Goal: Transaction & Acquisition: Purchase product/service

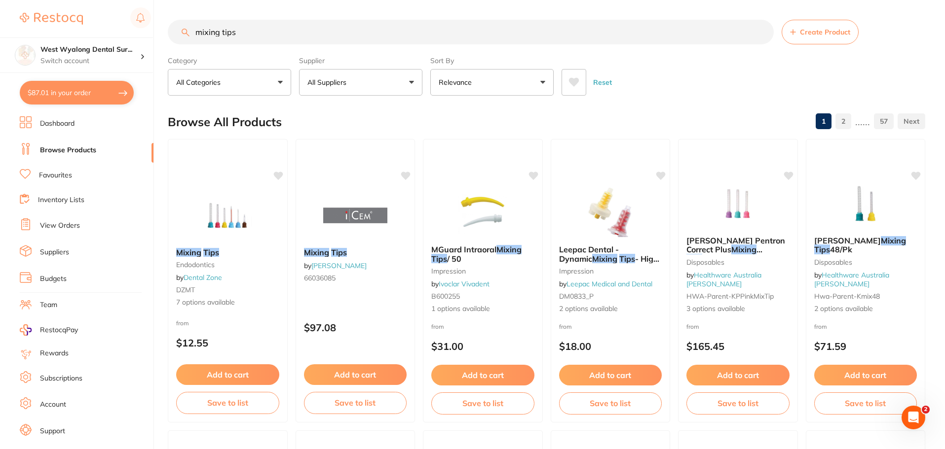
click at [63, 220] on li "View Orders" at bounding box center [87, 226] width 134 height 15
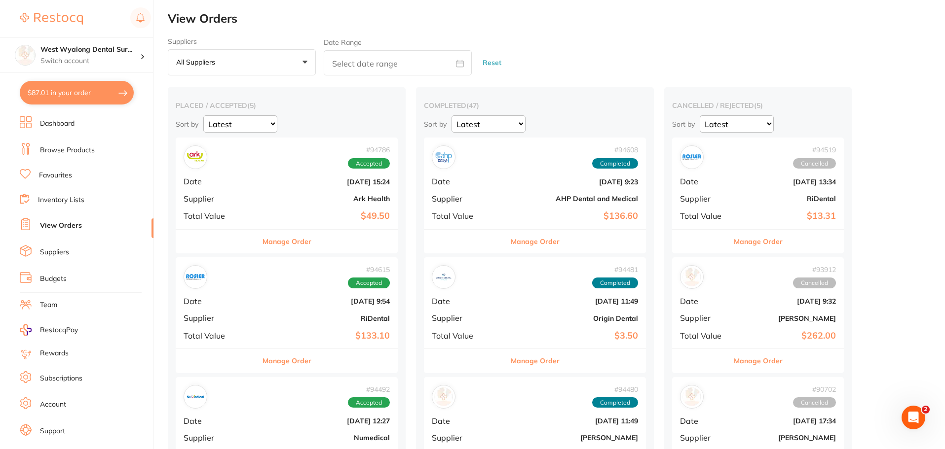
click at [235, 200] on div "# 94786 Accepted Date [DATE] 15:24 Supplier Ark Health Total Value $49.50" at bounding box center [287, 183] width 222 height 91
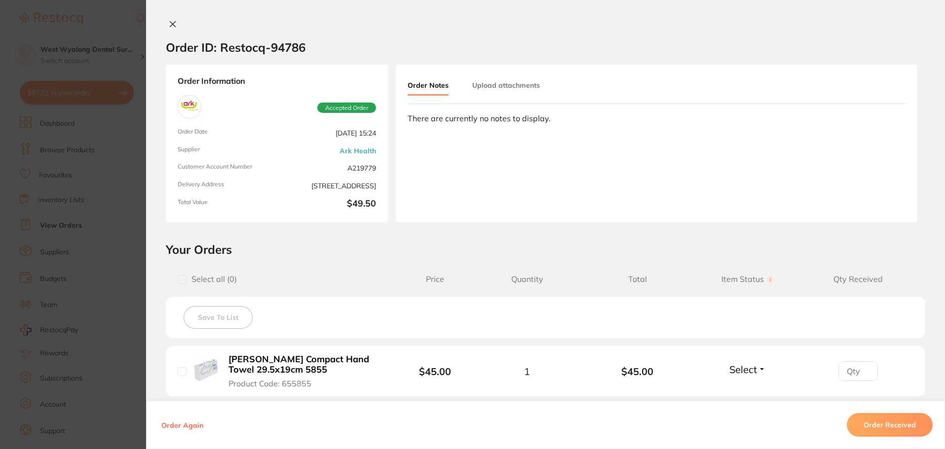
click at [179, 374] on input "checkbox" at bounding box center [182, 371] width 9 height 9
checkbox input "true"
click at [882, 423] on button "Order Received" at bounding box center [889, 425] width 86 height 24
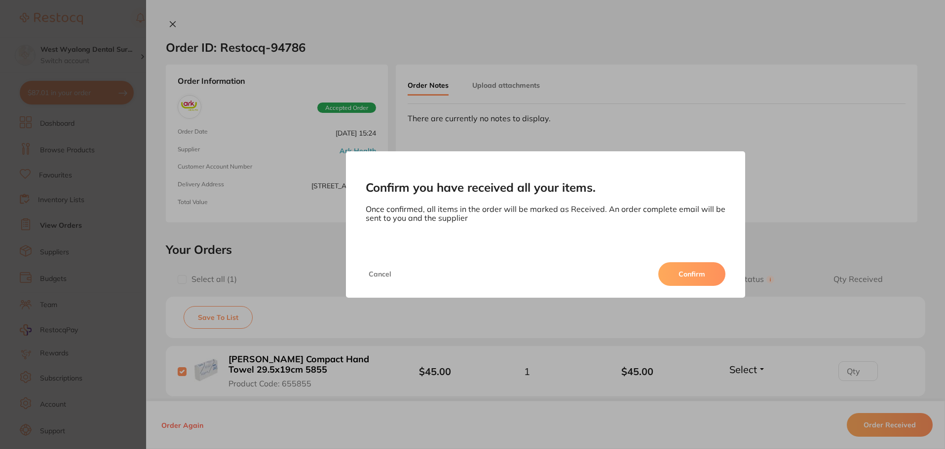
click at [698, 274] on button "Confirm" at bounding box center [691, 274] width 67 height 24
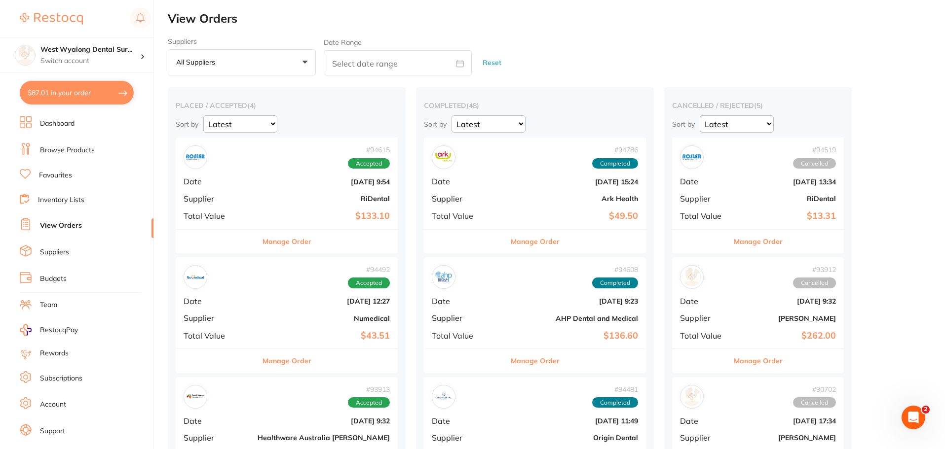
click at [243, 210] on div "# 94615 Accepted Date [DATE] 9:54 Supplier RiDental Total Value $133.10" at bounding box center [287, 183] width 222 height 91
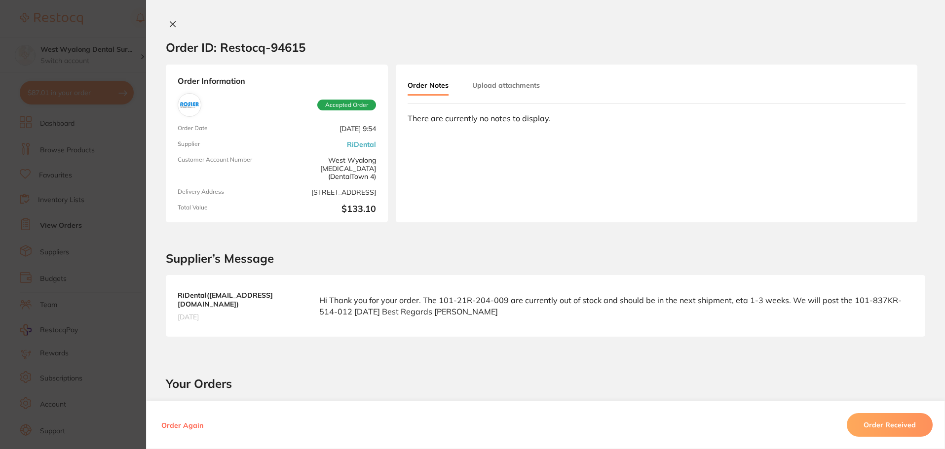
click at [172, 24] on icon at bounding box center [173, 24] width 8 height 8
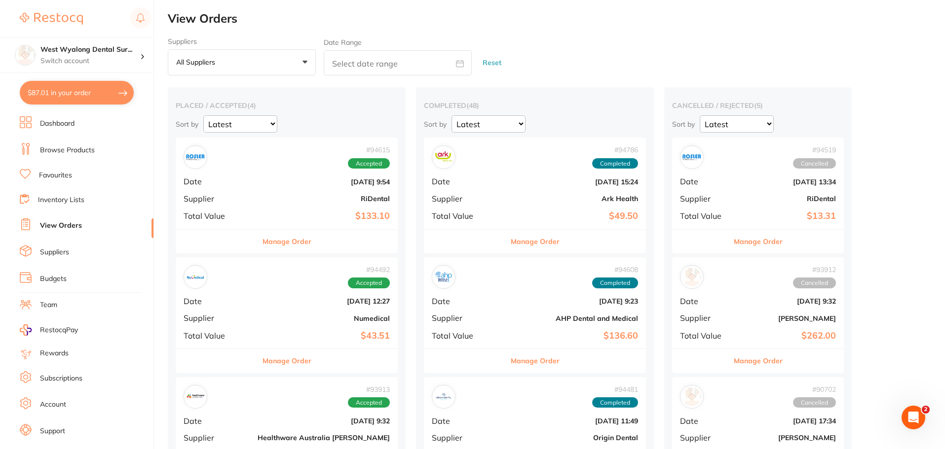
click at [259, 329] on div "# 94492 Accepted Date [DATE] 12:27 Supplier Numedical Total Value $43.51" at bounding box center [287, 302] width 222 height 91
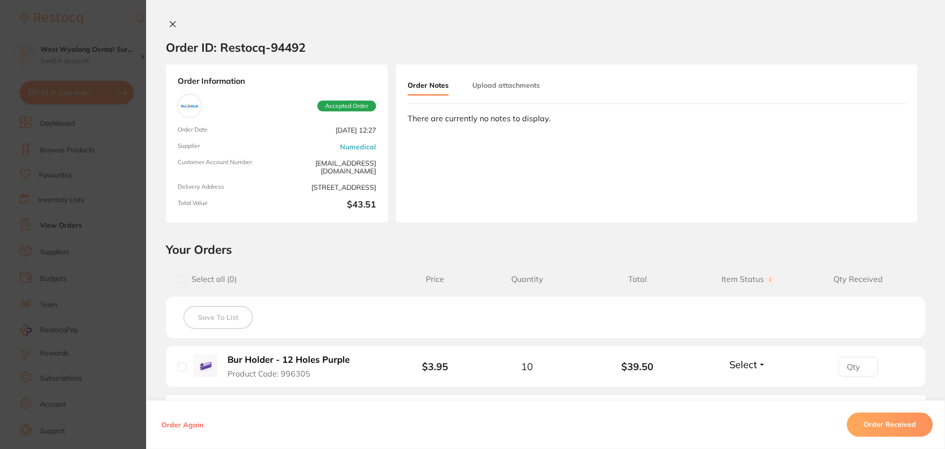
click at [169, 21] on icon at bounding box center [173, 24] width 8 height 8
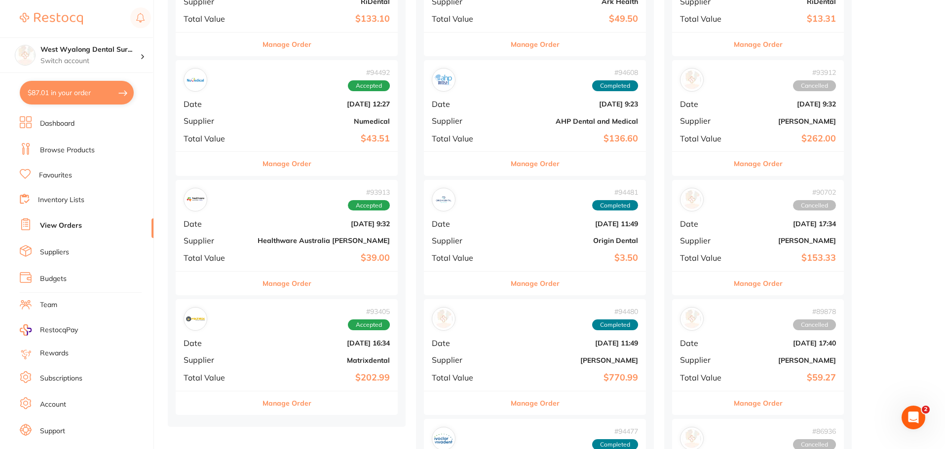
click at [225, 267] on div "# 93913 Accepted Date [DATE] 9:32 Supplier Healthware [GEOGRAPHIC_DATA] [PERSON…" at bounding box center [287, 225] width 222 height 91
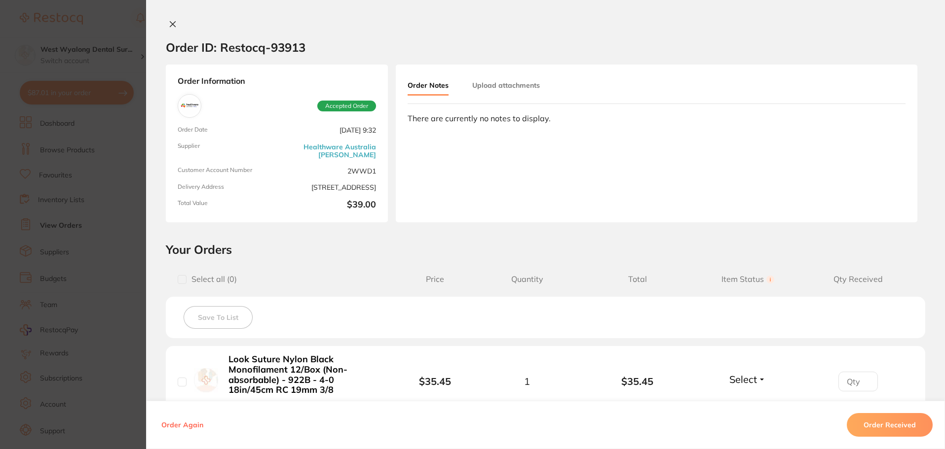
click at [170, 21] on icon at bounding box center [173, 24] width 8 height 8
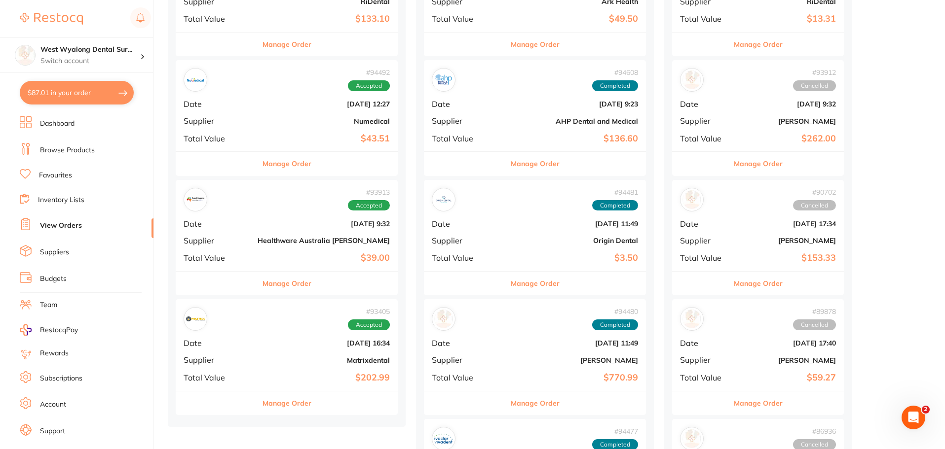
click at [251, 364] on div "# 93405 Accepted Date [DATE] 16:34 Supplier Matrixdental Total Value $202.99" at bounding box center [287, 344] width 222 height 91
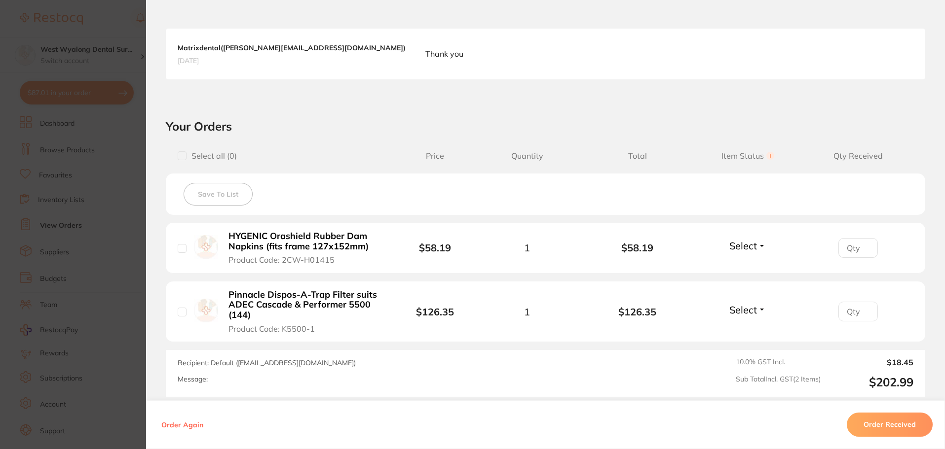
scroll to position [296, 0]
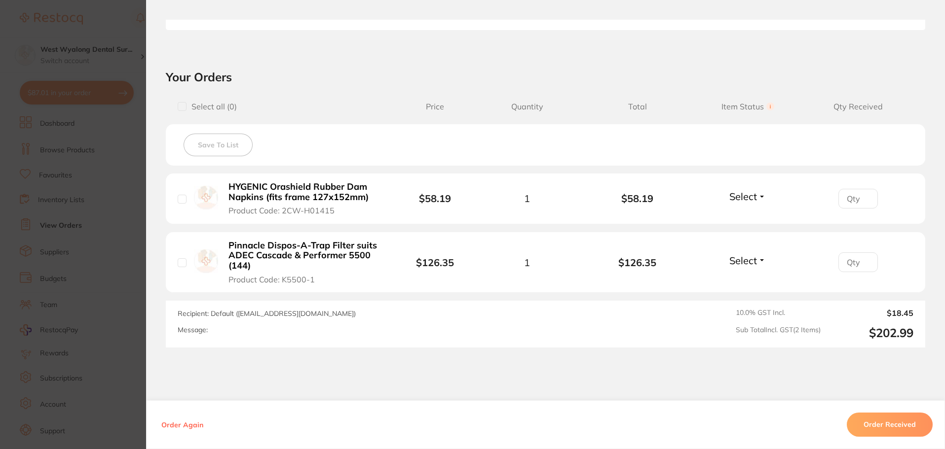
click at [178, 266] on input "checkbox" at bounding box center [182, 262] width 9 height 9
checkbox input "true"
click at [871, 424] on button "Order Received" at bounding box center [889, 425] width 86 height 24
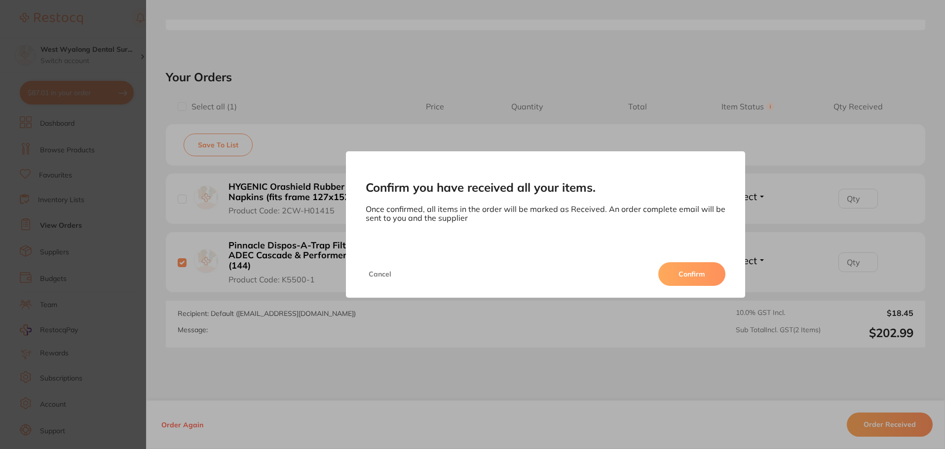
click at [697, 273] on button "Confirm" at bounding box center [691, 274] width 67 height 24
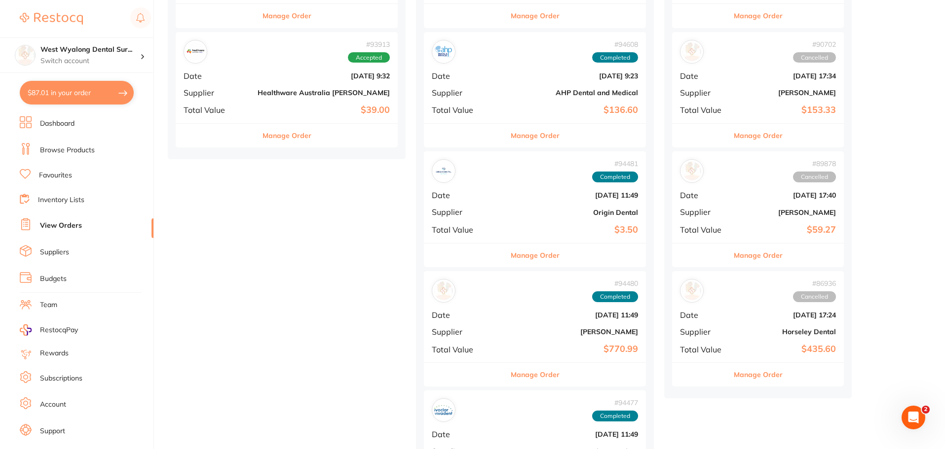
scroll to position [395, 0]
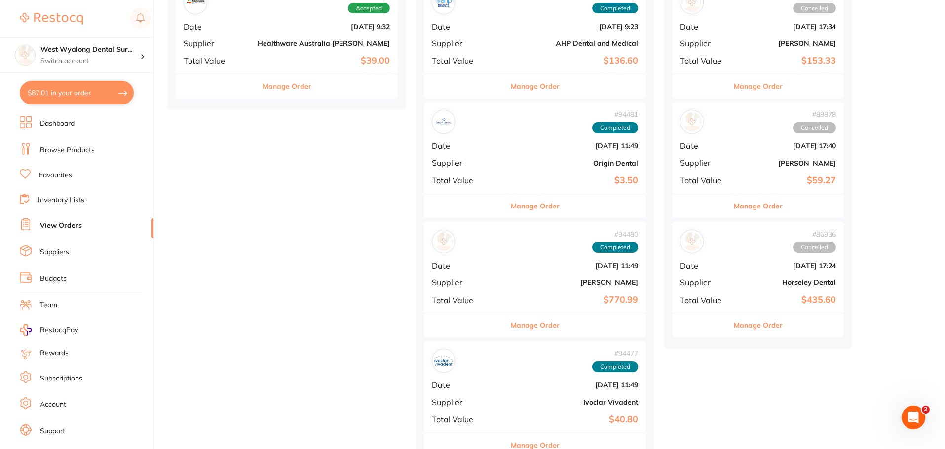
click at [506, 296] on b "$770.99" at bounding box center [572, 300] width 132 height 10
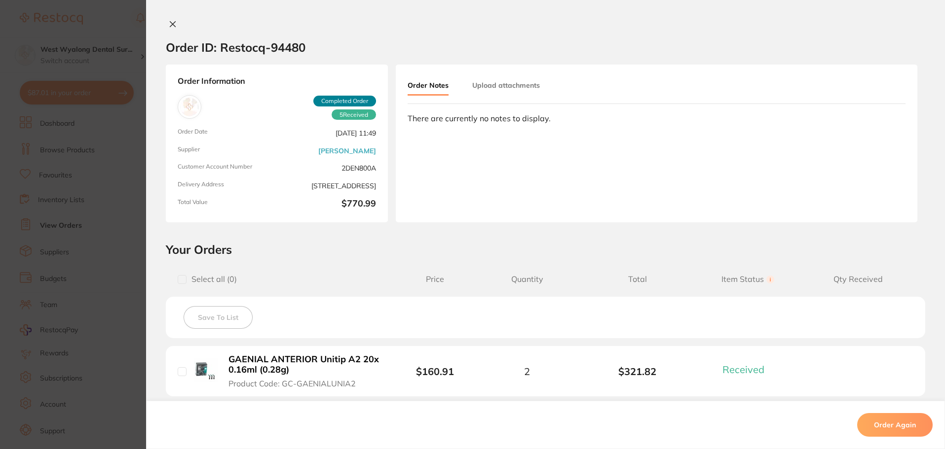
click at [170, 24] on icon at bounding box center [173, 24] width 8 height 8
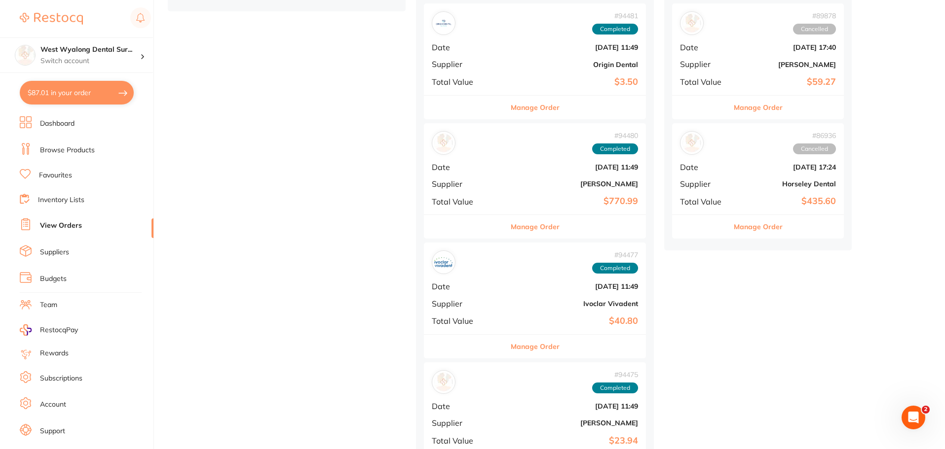
click at [424, 330] on div "# 94477 Completed Date [DATE] 11:49 Supplier Ivoclar Vivadent Total Value $40.80" at bounding box center [535, 288] width 222 height 91
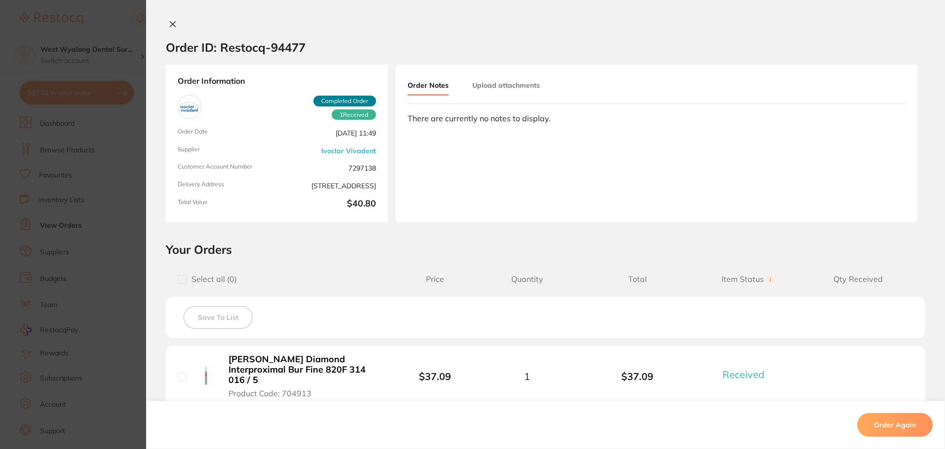
click at [171, 21] on icon at bounding box center [173, 24] width 8 height 8
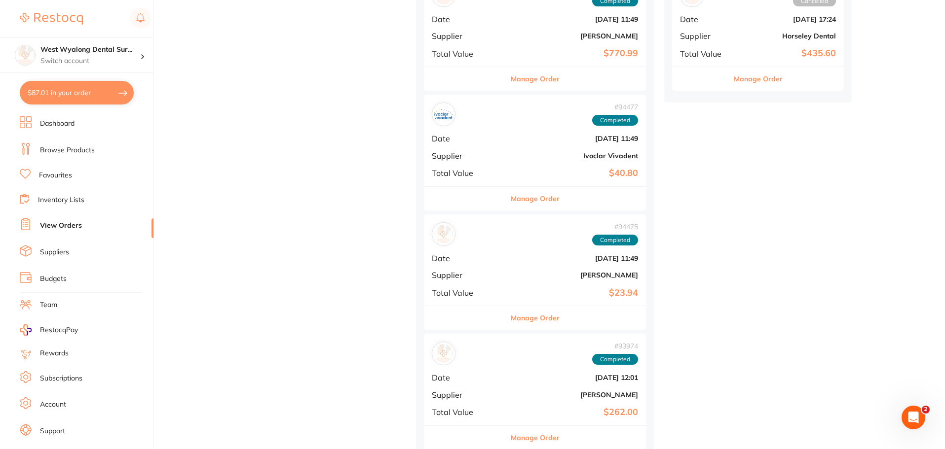
click at [506, 279] on b "[PERSON_NAME]" at bounding box center [572, 275] width 132 height 8
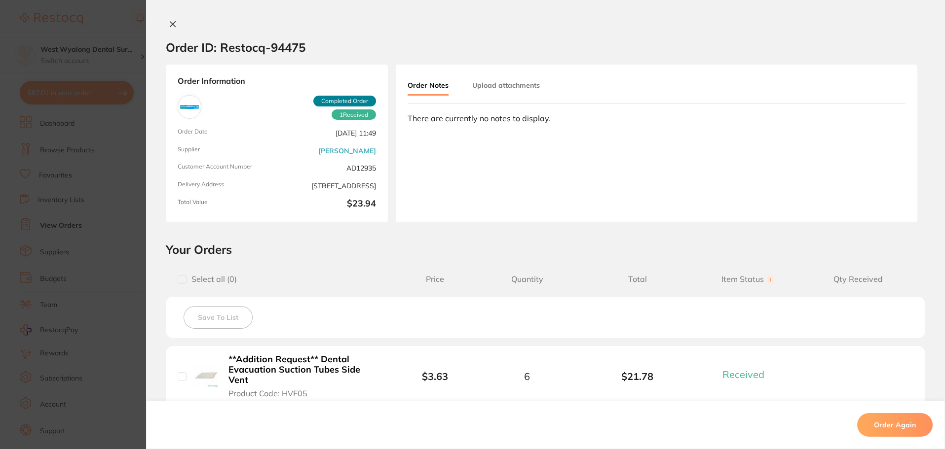
click at [170, 23] on icon at bounding box center [172, 24] width 5 height 5
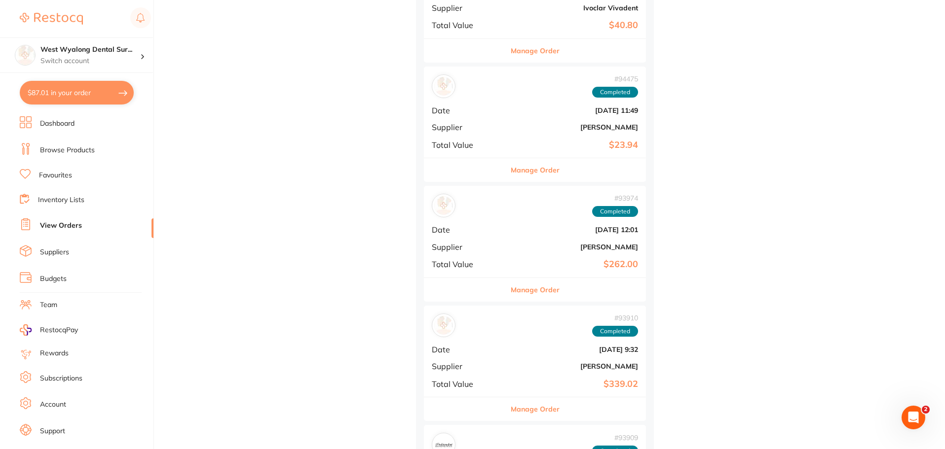
click at [443, 356] on div "# 93910 Completed Date [DATE] 9:32 Supplier [PERSON_NAME] Total Value $339.02" at bounding box center [535, 351] width 222 height 91
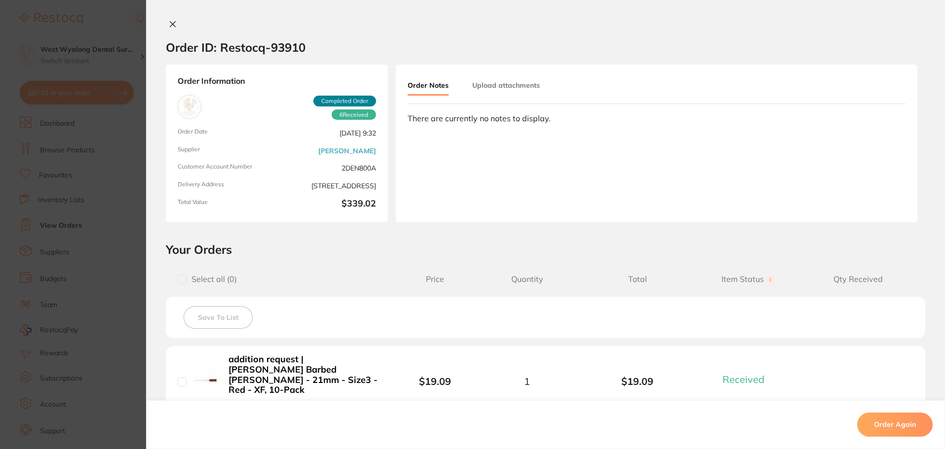
click at [169, 24] on icon at bounding box center [173, 24] width 8 height 8
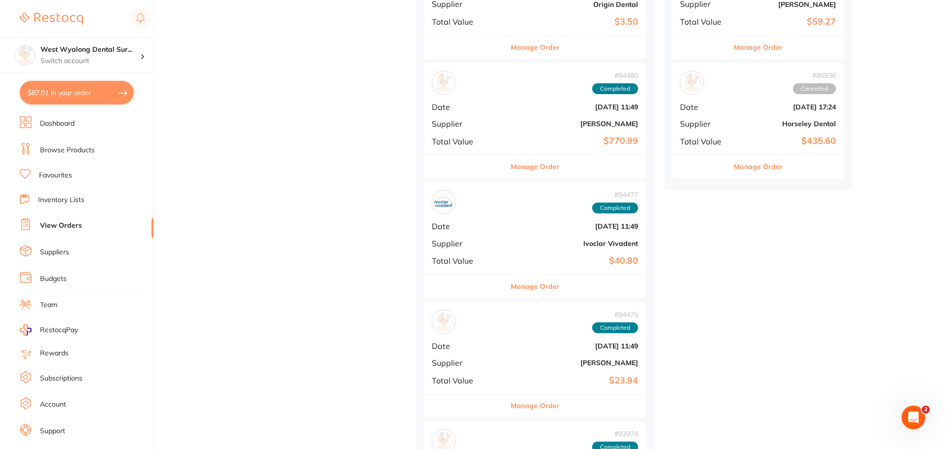
scroll to position [543, 0]
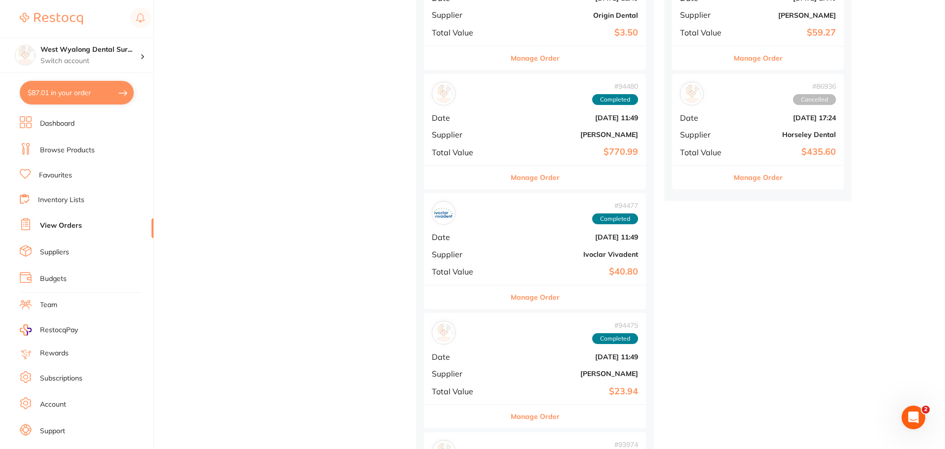
click at [506, 233] on b "[DATE] 11:49" at bounding box center [572, 237] width 132 height 8
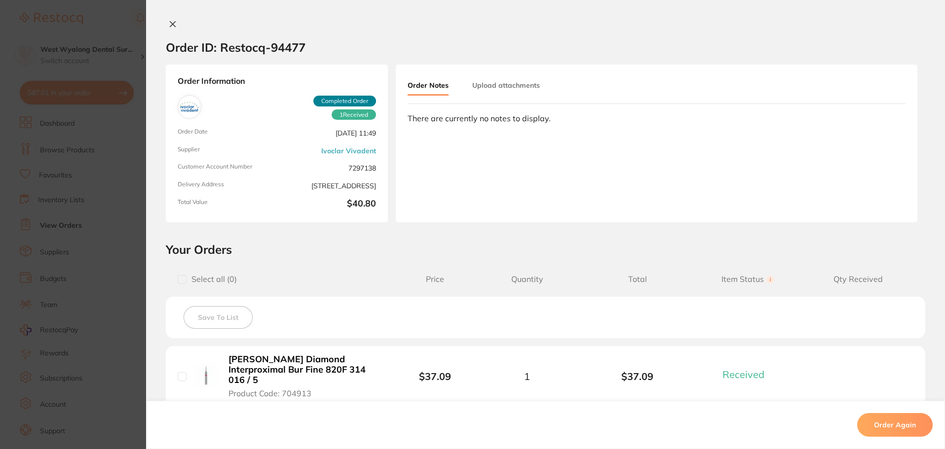
click at [167, 30] on button at bounding box center [173, 25] width 14 height 10
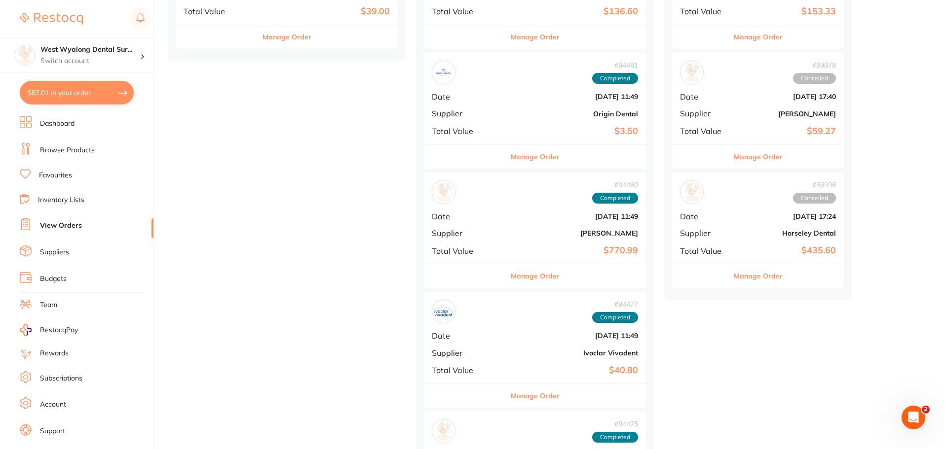
click at [506, 233] on b "[PERSON_NAME]" at bounding box center [572, 233] width 132 height 8
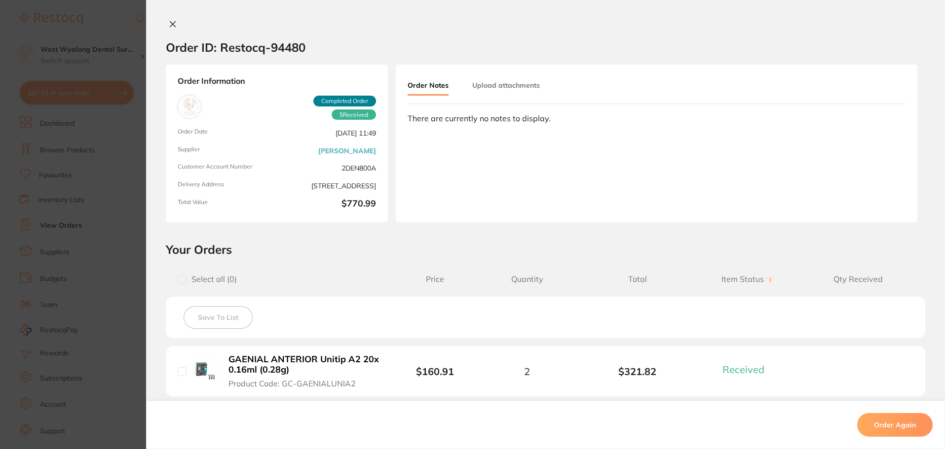
click at [172, 23] on icon at bounding box center [172, 24] width 5 height 5
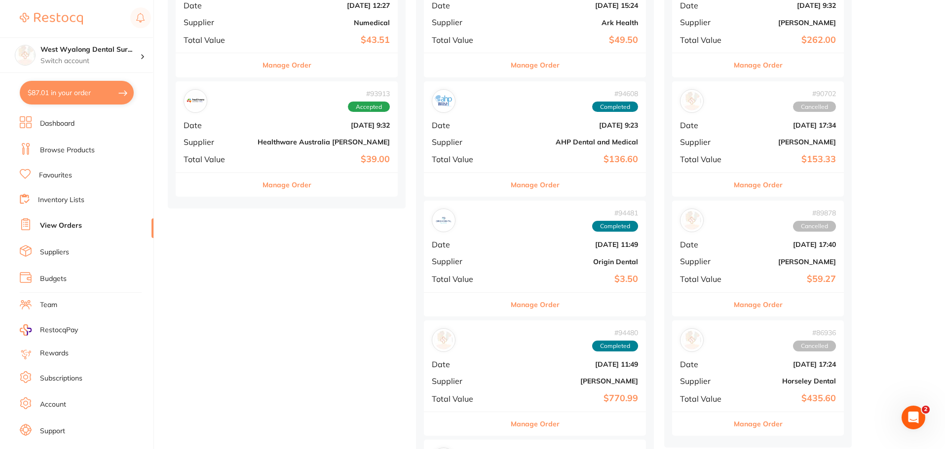
click at [506, 261] on b "Origin Dental" at bounding box center [572, 262] width 132 height 8
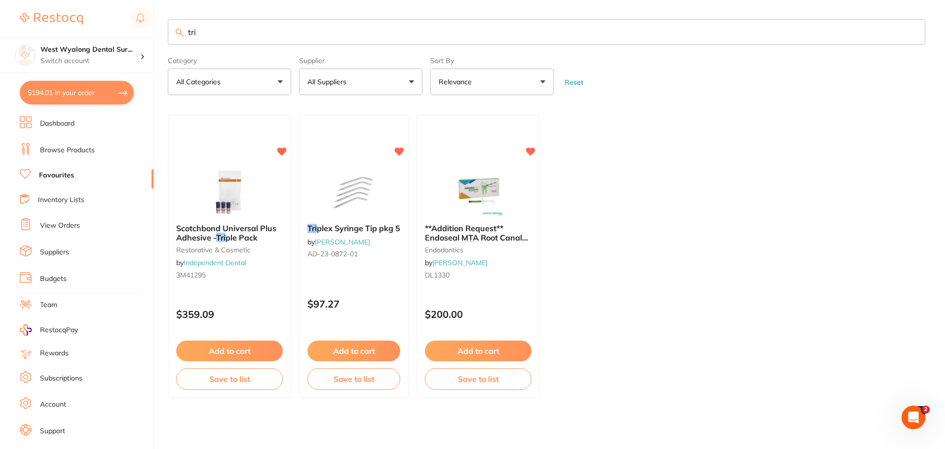
scroll to position [0, 0]
drag, startPoint x: 205, startPoint y: 37, endPoint x: 168, endPoint y: 40, distance: 37.1
click at [168, 40] on input "tri" at bounding box center [546, 32] width 757 height 26
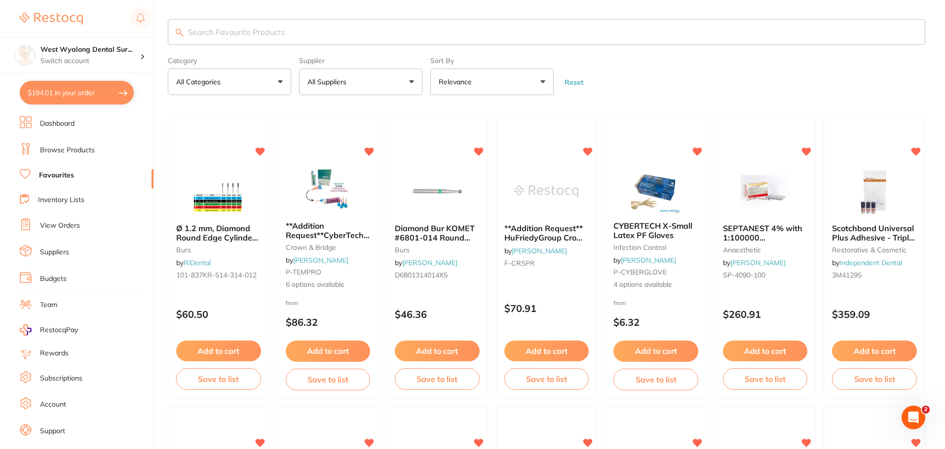
scroll to position [0, 0]
click at [223, 27] on input "search" at bounding box center [546, 32] width 757 height 26
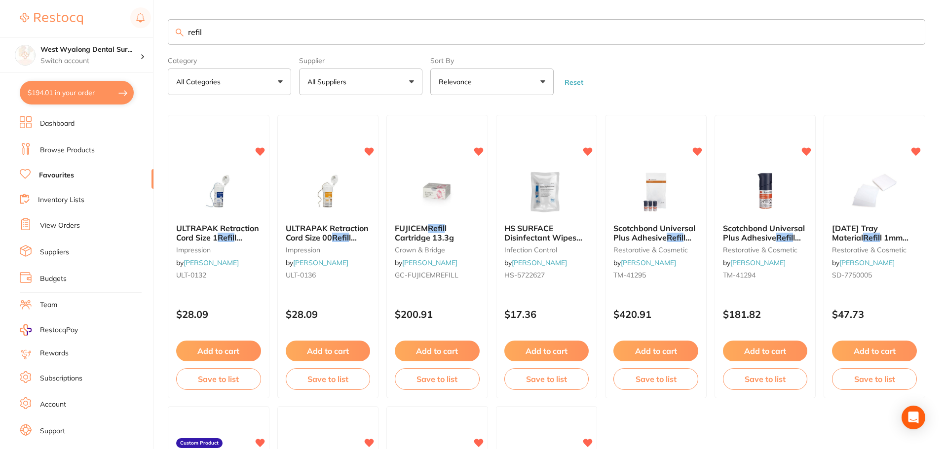
type input "refil"
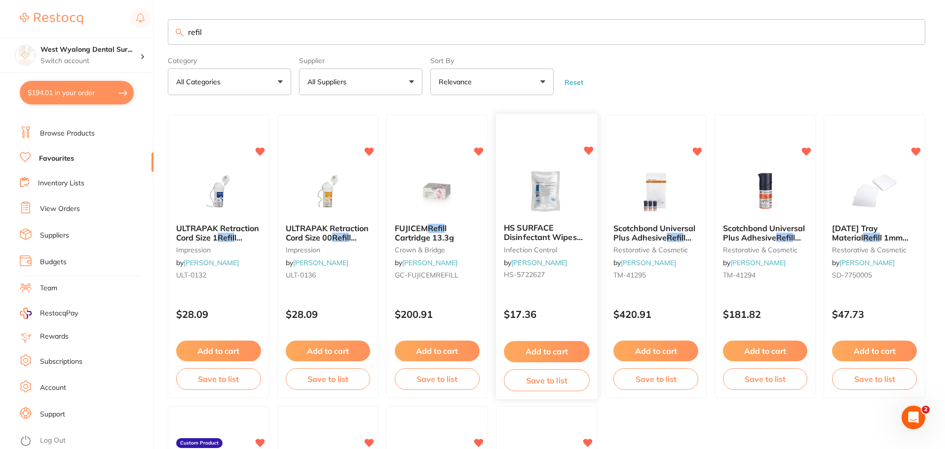
click at [541, 350] on button "Add to cart" at bounding box center [546, 351] width 85 height 21
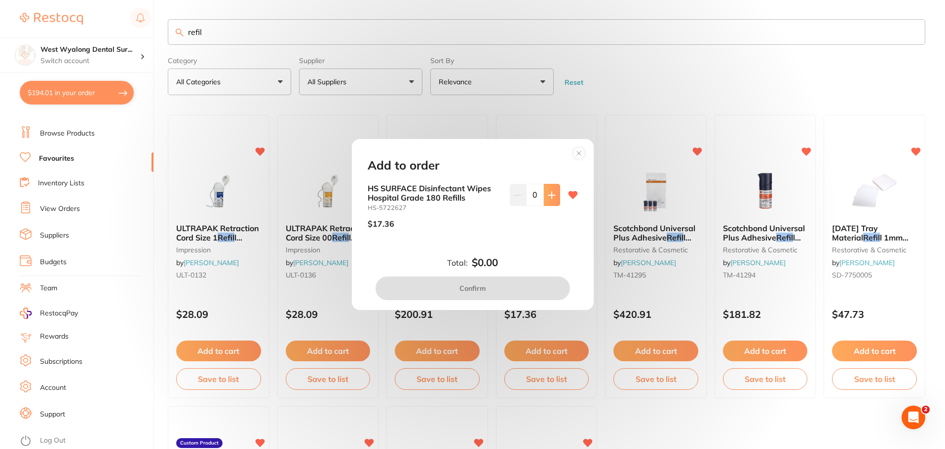
scroll to position [0, 0]
click at [549, 196] on icon at bounding box center [551, 195] width 6 height 6
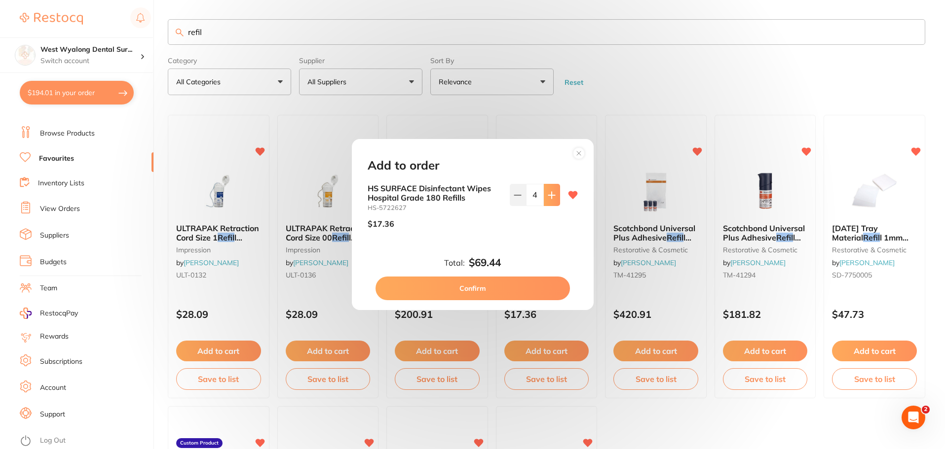
click at [549, 196] on icon at bounding box center [551, 195] width 6 height 6
click at [548, 197] on icon at bounding box center [551, 195] width 6 height 6
type input "6"
click at [499, 291] on button "Confirm" at bounding box center [472, 289] width 194 height 24
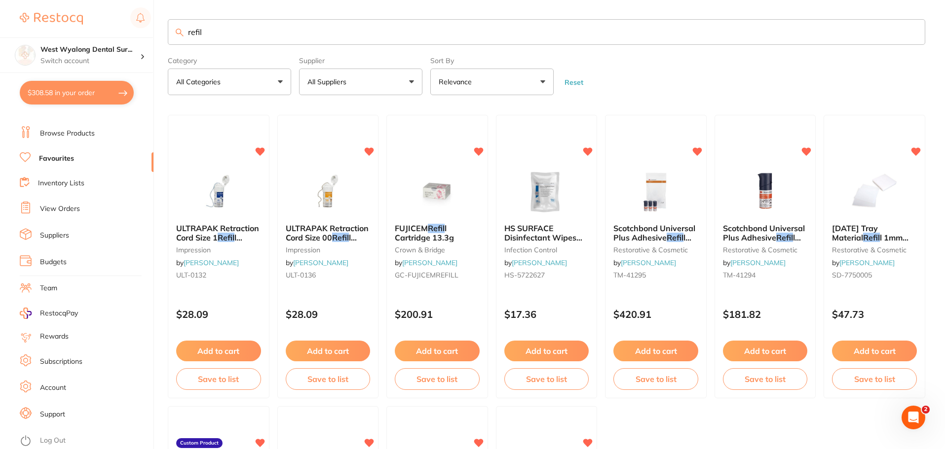
click at [57, 96] on button "$308.58 in your order" at bounding box center [77, 93] width 114 height 24
checkbox input "true"
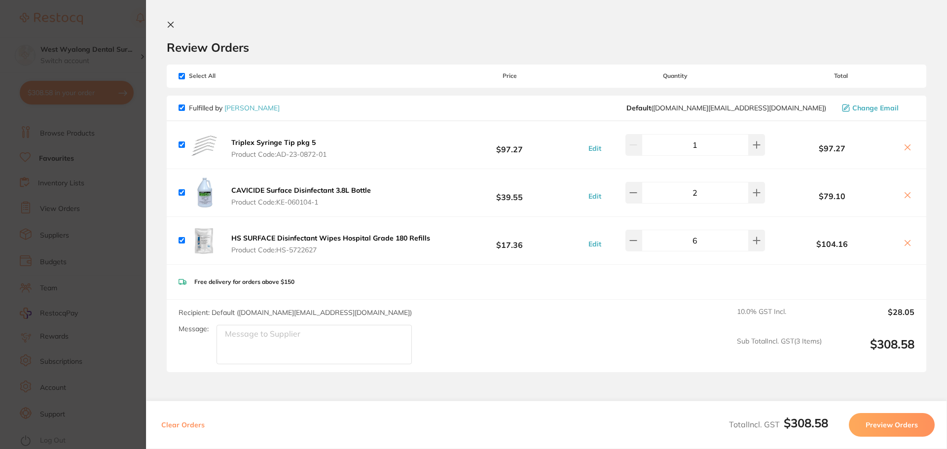
click at [171, 30] on button at bounding box center [173, 25] width 12 height 9
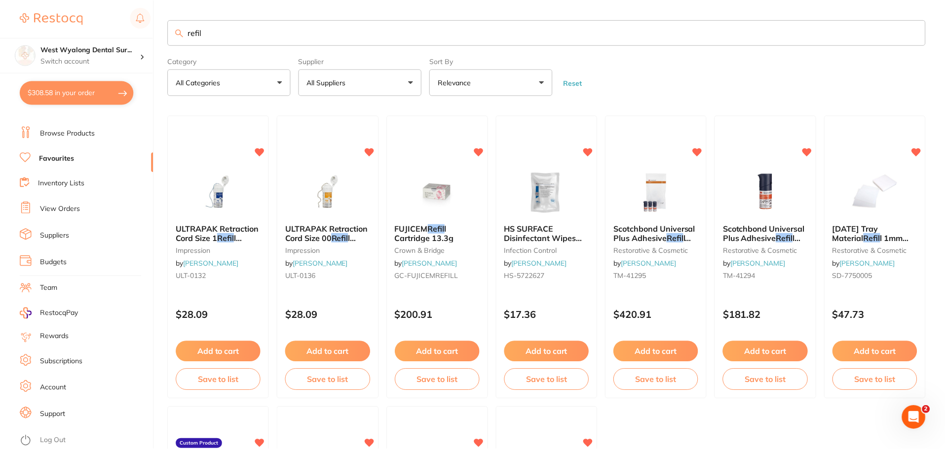
scroll to position [0, 0]
click at [284, 307] on div "$28.09" at bounding box center [328, 312] width 102 height 27
drag, startPoint x: 284, startPoint y: 307, endPoint x: 302, endPoint y: 331, distance: 30.3
click at [302, 331] on section at bounding box center [473, 224] width 947 height 449
drag, startPoint x: 211, startPoint y: 32, endPoint x: 160, endPoint y: 33, distance: 50.8
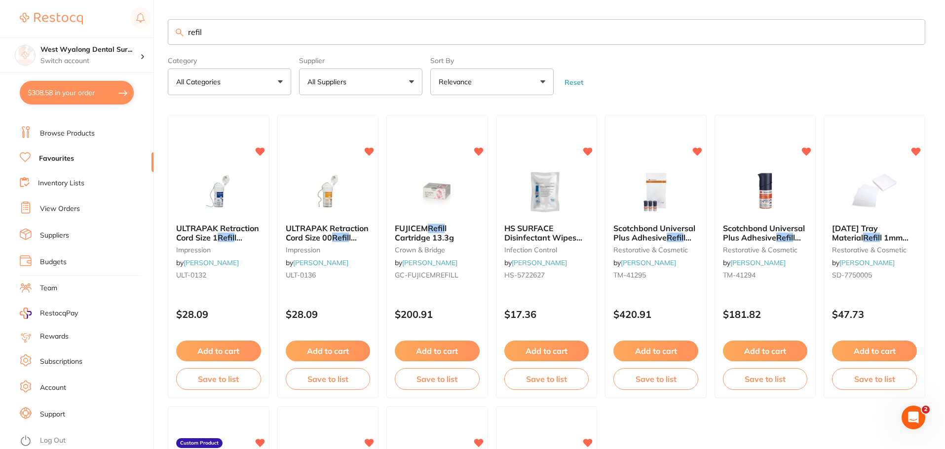
click at [160, 33] on div "$308.58 West Wyalong Dental Sur... Switch account West Wyalong Dental Surgery (…" at bounding box center [472, 224] width 945 height 449
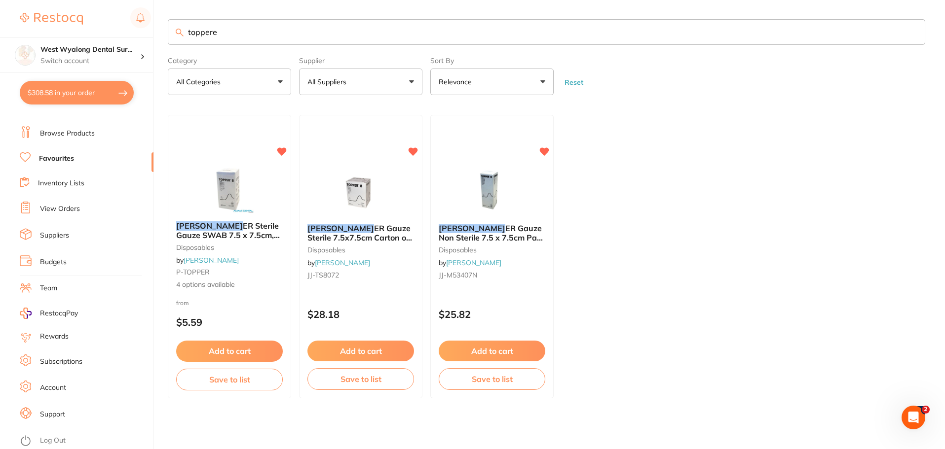
type input "toppere"
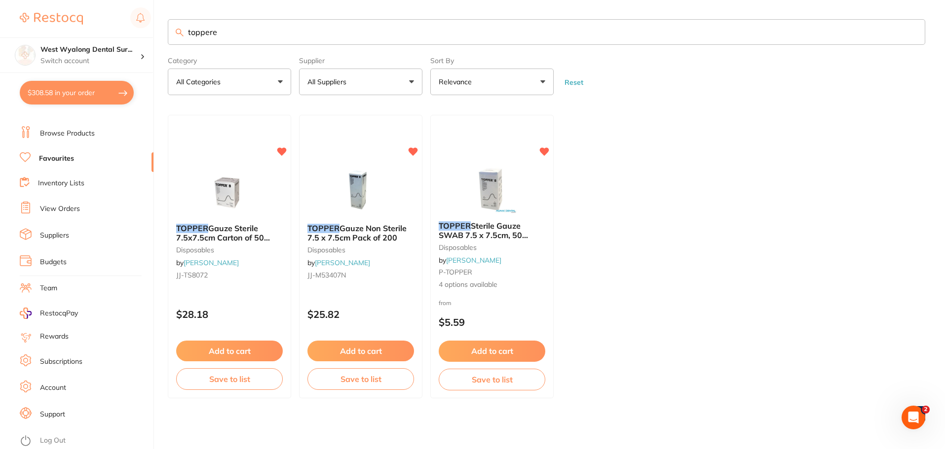
click at [228, 351] on button "Add to cart" at bounding box center [229, 351] width 107 height 21
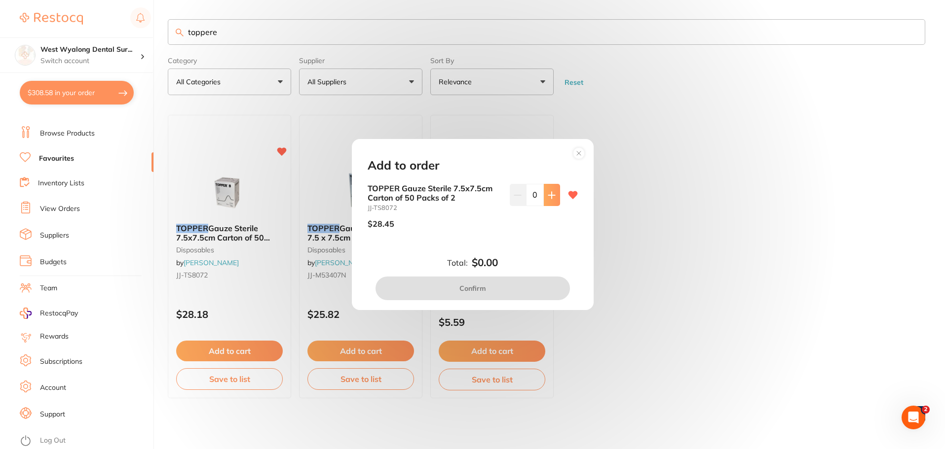
click at [548, 196] on icon at bounding box center [551, 195] width 6 height 6
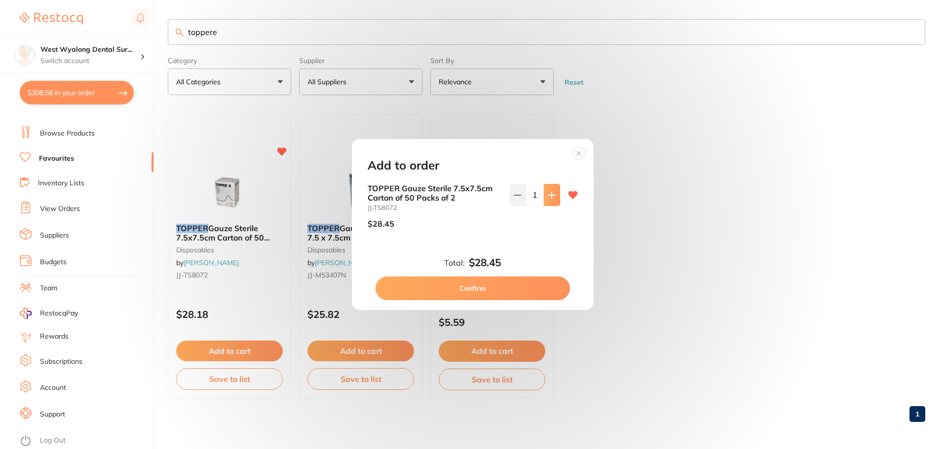
click at [548, 196] on icon at bounding box center [551, 195] width 6 height 6
click at [544, 200] on button at bounding box center [552, 195] width 16 height 22
type input "4"
click at [469, 292] on button "Confirm" at bounding box center [472, 289] width 194 height 24
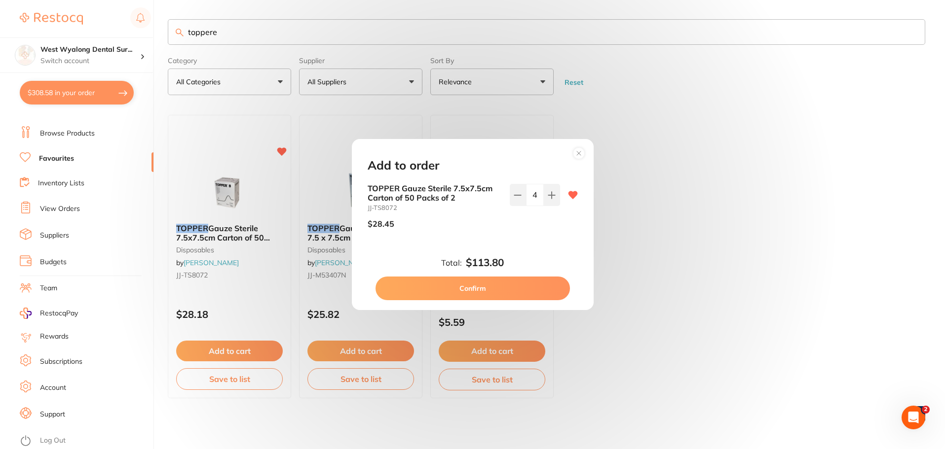
checkbox input "false"
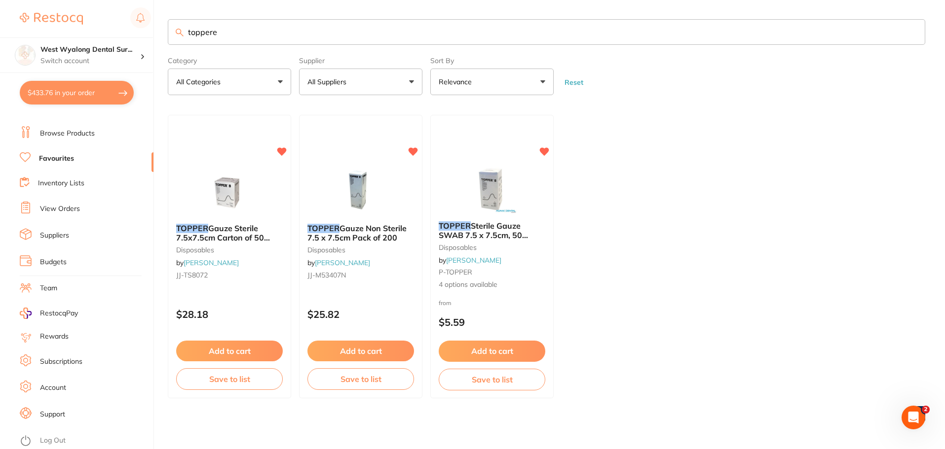
click at [243, 24] on input "toppere" at bounding box center [546, 32] width 757 height 26
drag, startPoint x: 243, startPoint y: 28, endPoint x: 173, endPoint y: 26, distance: 70.1
click at [175, 27] on input "toppere" at bounding box center [546, 32] width 757 height 26
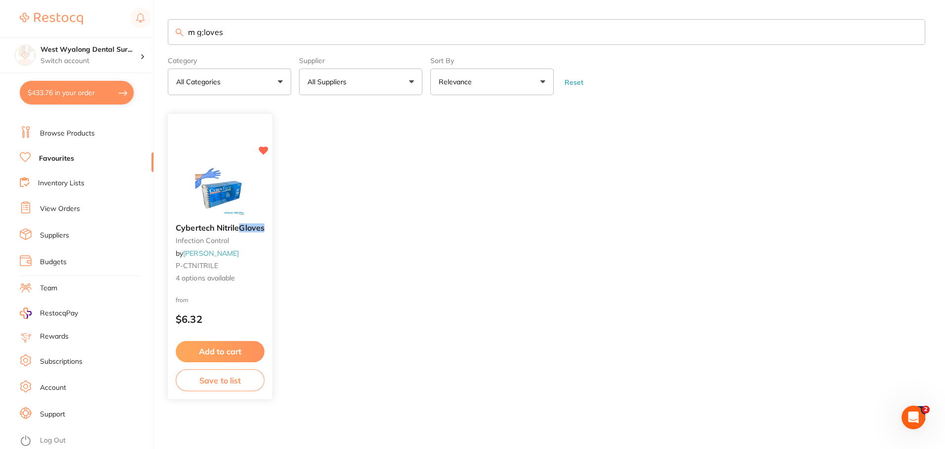
type input "m g;loves"
click at [236, 355] on button "Add to cart" at bounding box center [220, 351] width 89 height 21
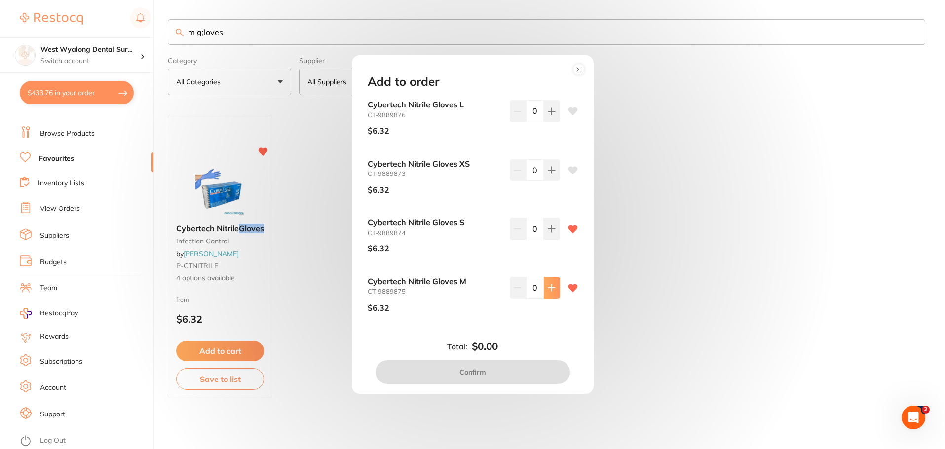
click at [553, 288] on button at bounding box center [552, 288] width 16 height 22
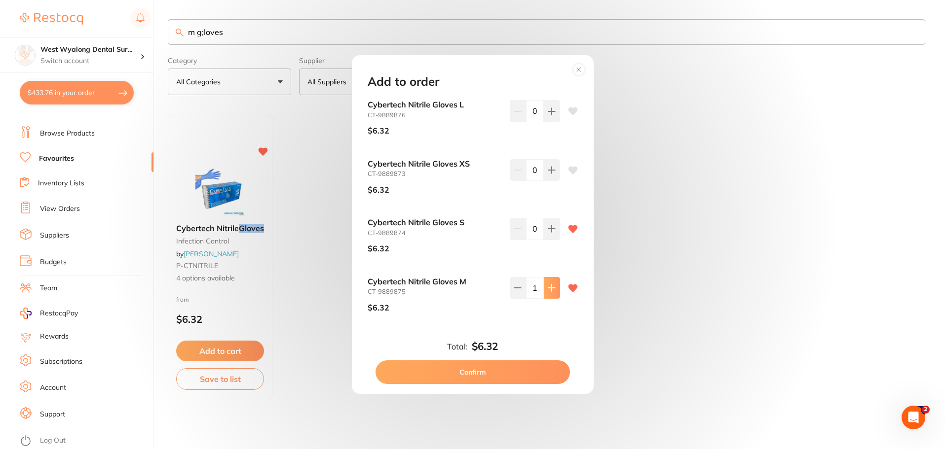
click at [553, 288] on button at bounding box center [552, 288] width 16 height 22
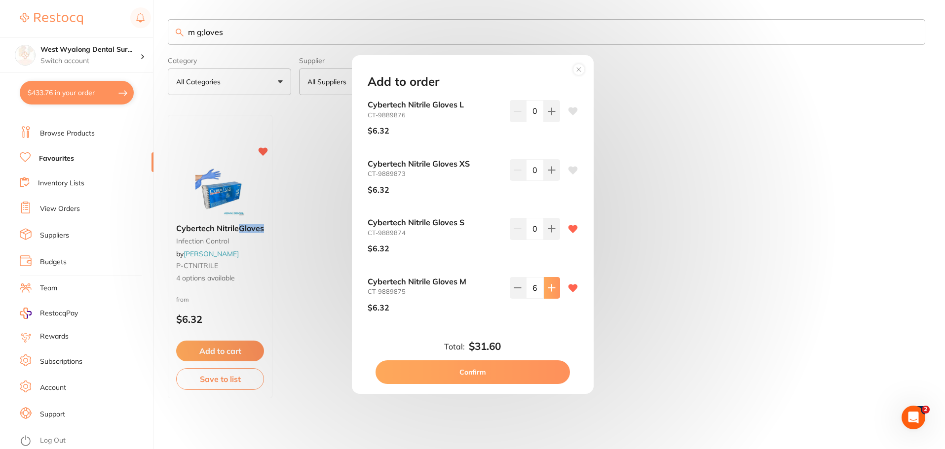
click at [553, 289] on button at bounding box center [552, 288] width 16 height 22
click at [550, 288] on icon at bounding box center [551, 288] width 6 height 6
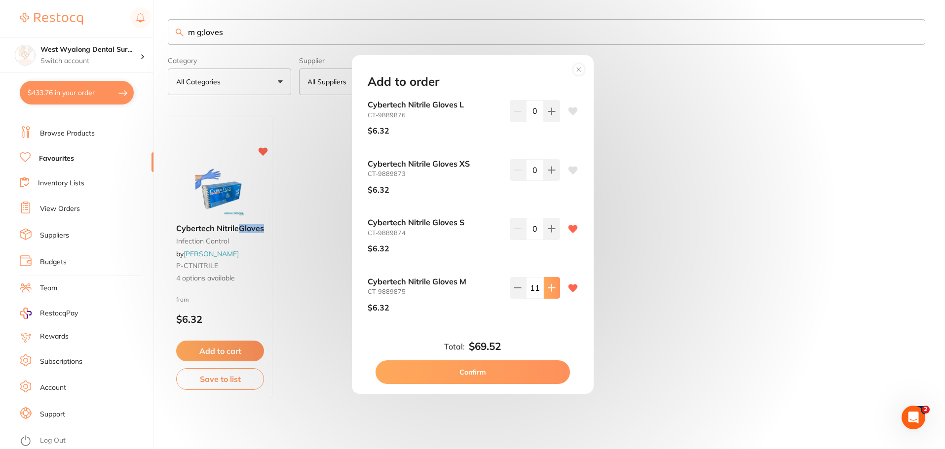
click at [550, 288] on icon at bounding box center [551, 288] width 6 height 6
type input "12"
click at [483, 369] on button "Confirm" at bounding box center [472, 373] width 194 height 24
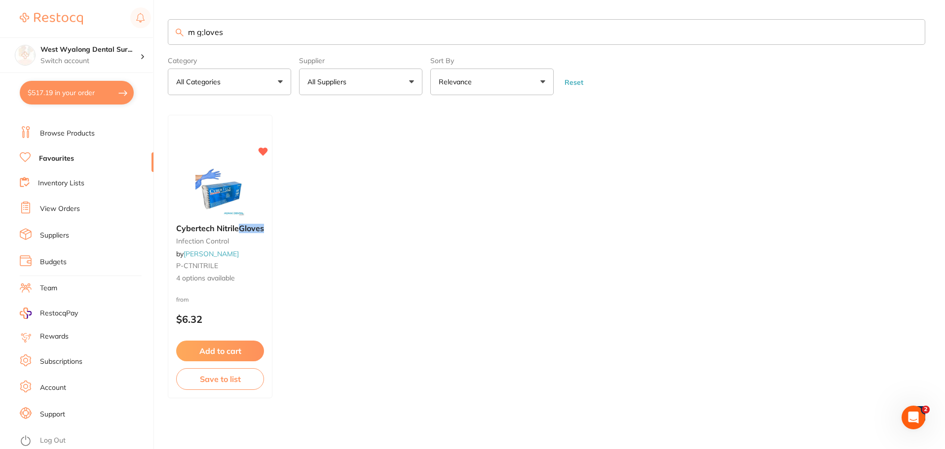
click at [64, 156] on link "Favourites" at bounding box center [56, 159] width 35 height 10
click at [80, 93] on button "$517.19 in your order" at bounding box center [77, 93] width 114 height 24
checkbox input "true"
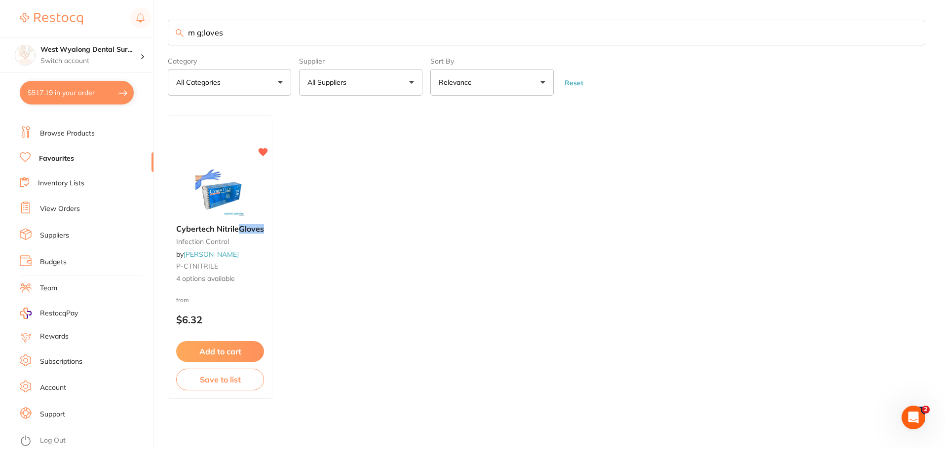
checkbox input "true"
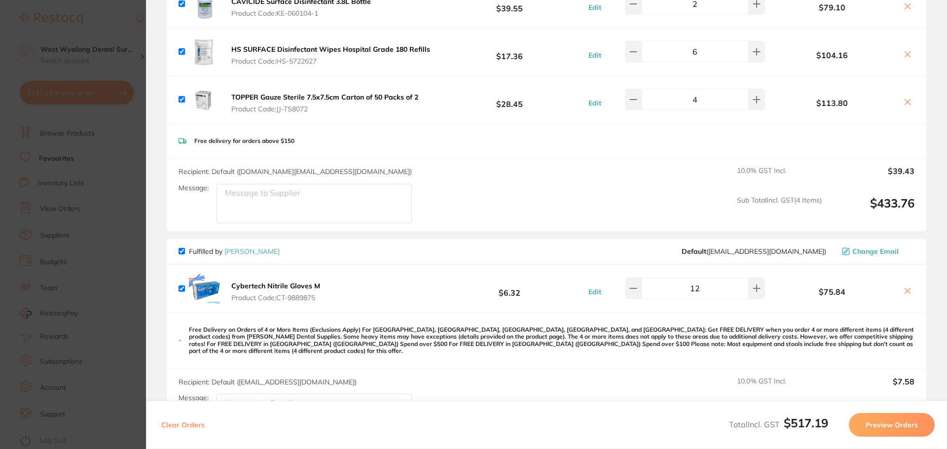
scroll to position [197, 0]
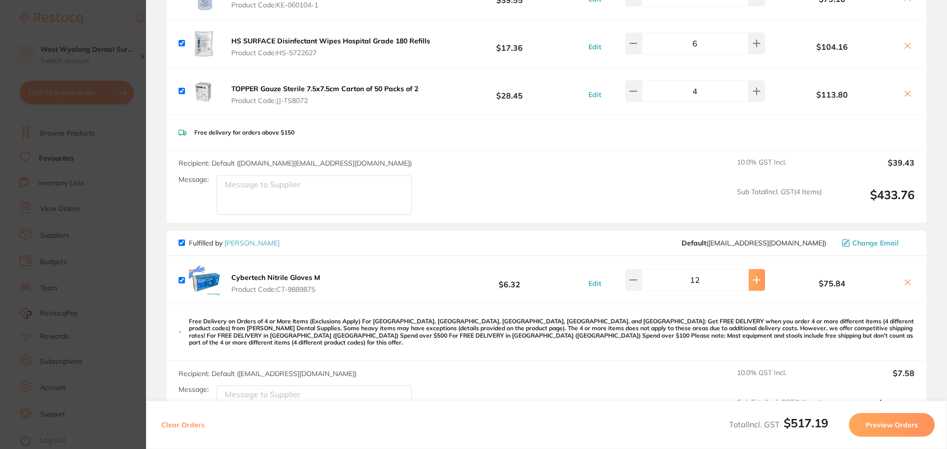
click at [754, 283] on icon at bounding box center [757, 280] width 8 height 8
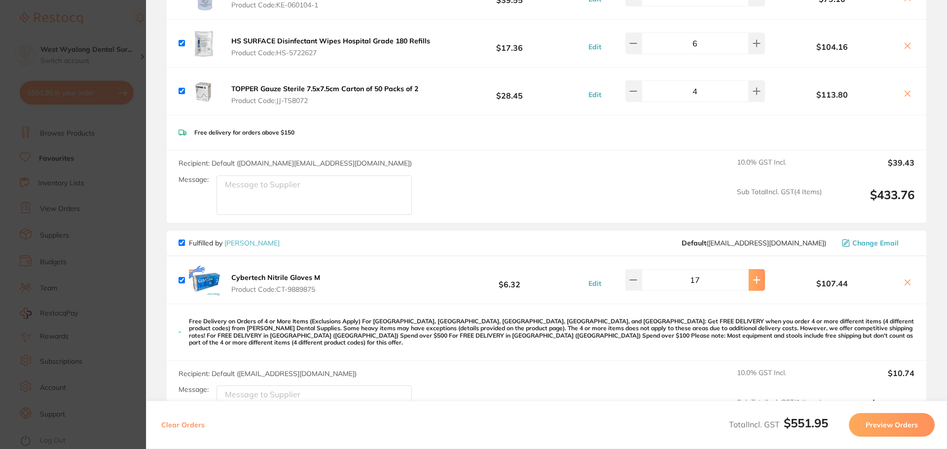
click at [754, 283] on icon at bounding box center [757, 280] width 8 height 8
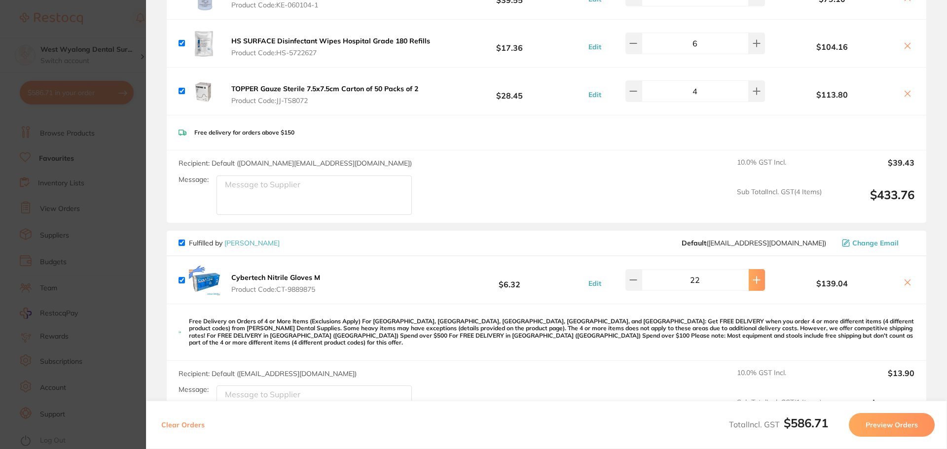
click at [754, 283] on icon at bounding box center [757, 280] width 8 height 8
type input "24"
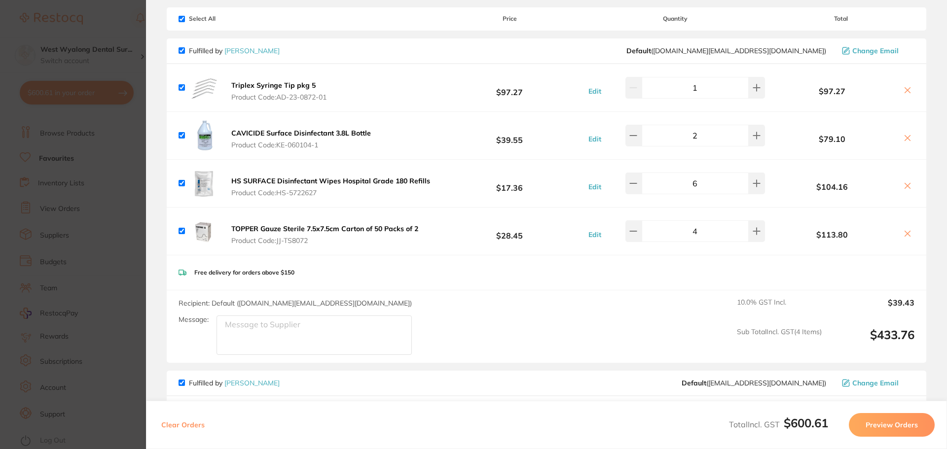
scroll to position [0, 0]
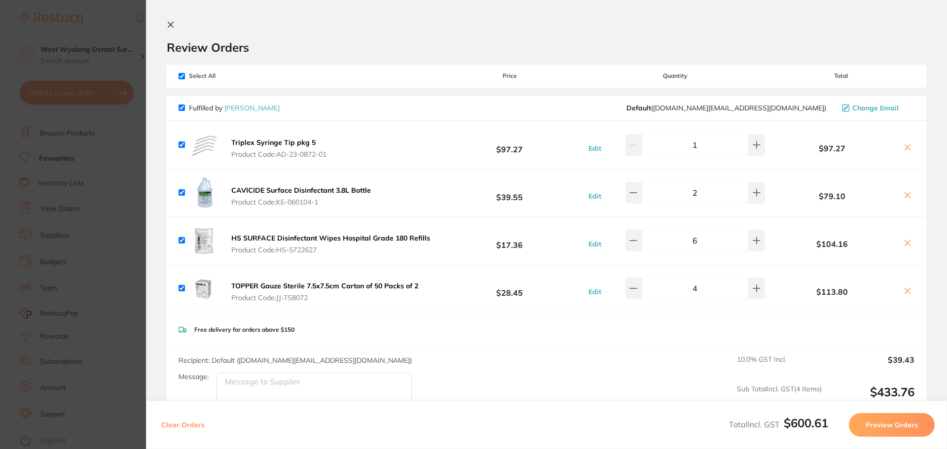
click at [165, 23] on section "Review Orders Your orders are being processed and we will notify you once we ha…" at bounding box center [546, 224] width 801 height 449
drag, startPoint x: 171, startPoint y: 26, endPoint x: 271, endPoint y: 148, distance: 158.1
click at [171, 26] on icon at bounding box center [171, 25] width 8 height 8
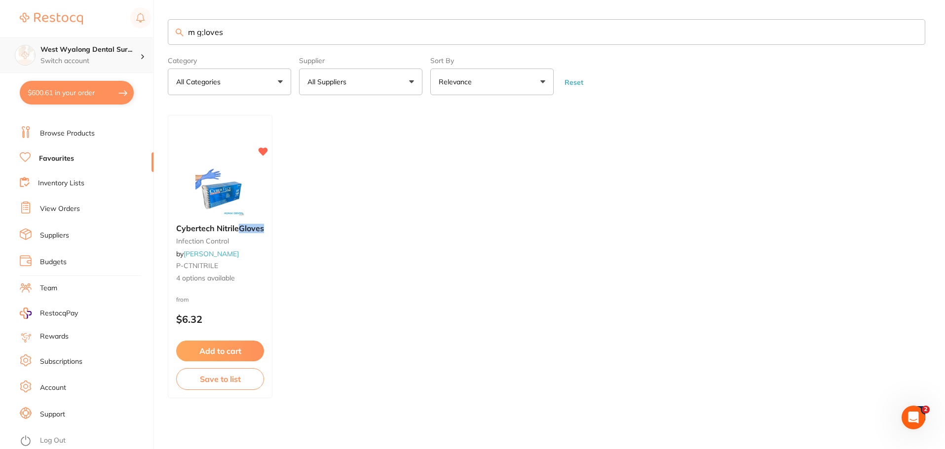
scroll to position [0, 0]
drag, startPoint x: 233, startPoint y: 37, endPoint x: 115, endPoint y: 40, distance: 118.4
click at [115, 40] on div "$600.61 West Wyalong Dental Sur... Switch account West Wyalong Dental Surgery (…" at bounding box center [472, 224] width 945 height 449
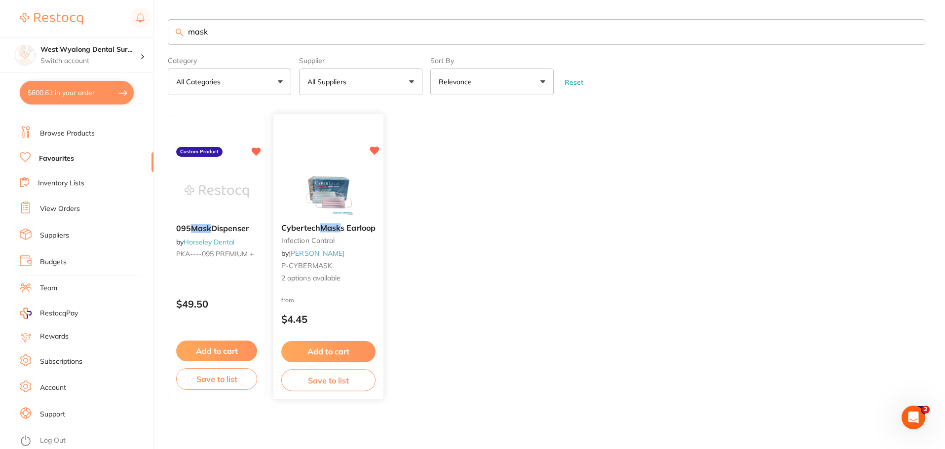
scroll to position [0, 0]
type input "mask"
click at [340, 349] on button "Add to cart" at bounding box center [328, 351] width 93 height 21
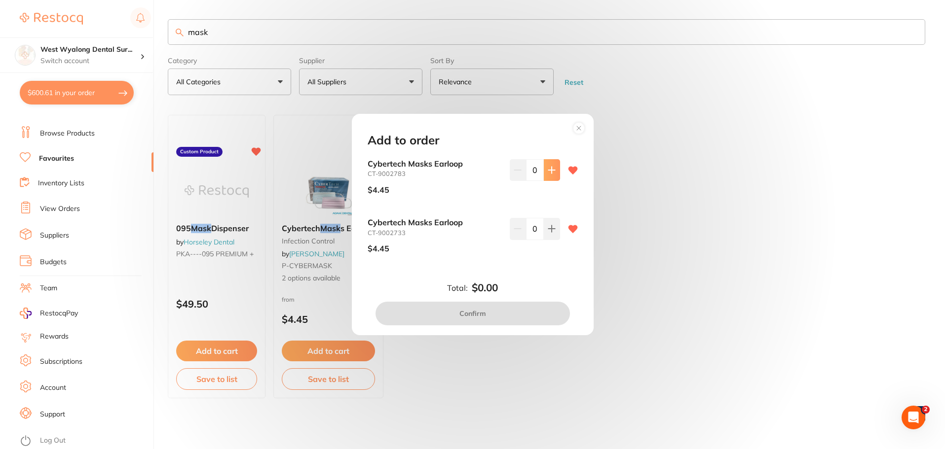
click at [551, 173] on icon at bounding box center [551, 170] width 8 height 8
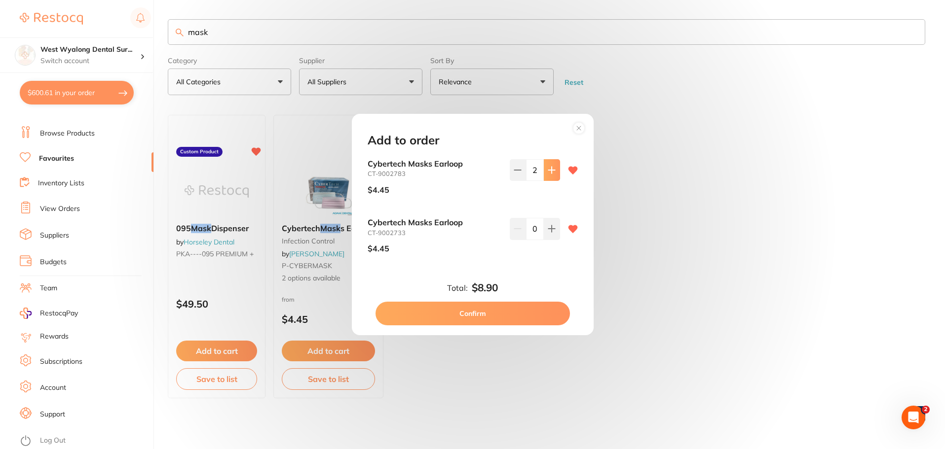
click at [551, 173] on icon at bounding box center [551, 170] width 8 height 8
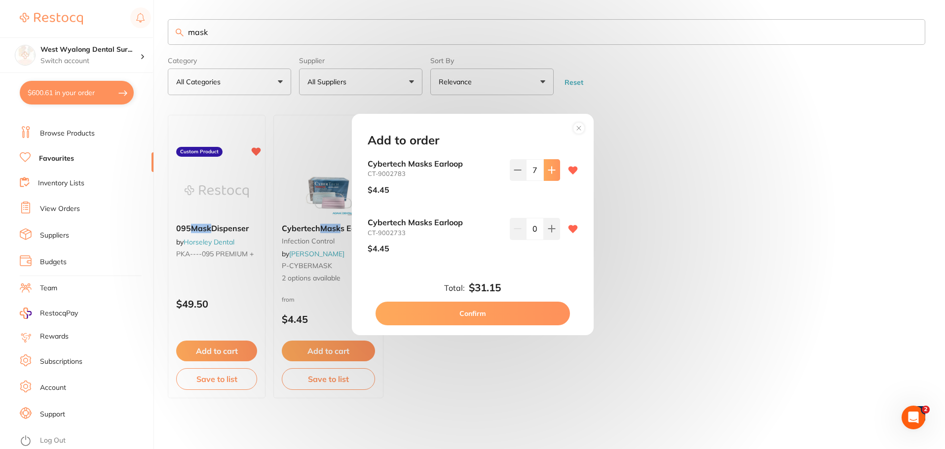
click at [548, 171] on icon at bounding box center [551, 170] width 8 height 8
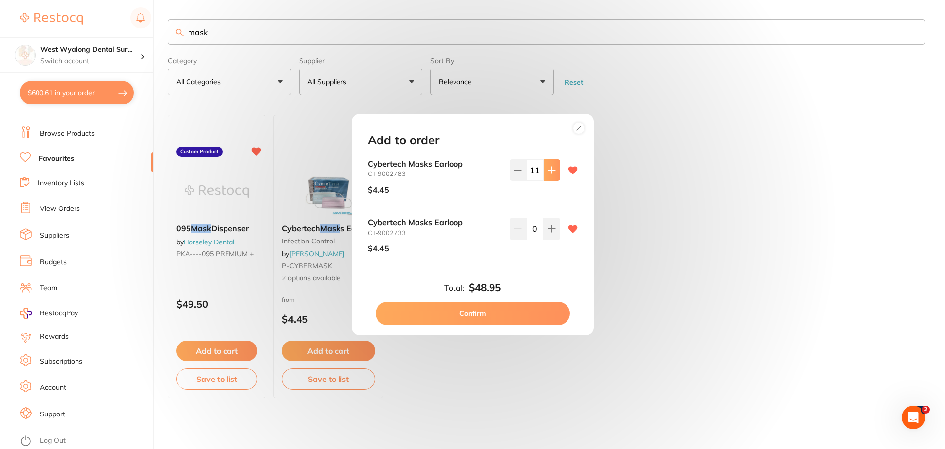
type input "12"
click at [489, 315] on button "Confirm" at bounding box center [472, 314] width 194 height 24
checkbox input "false"
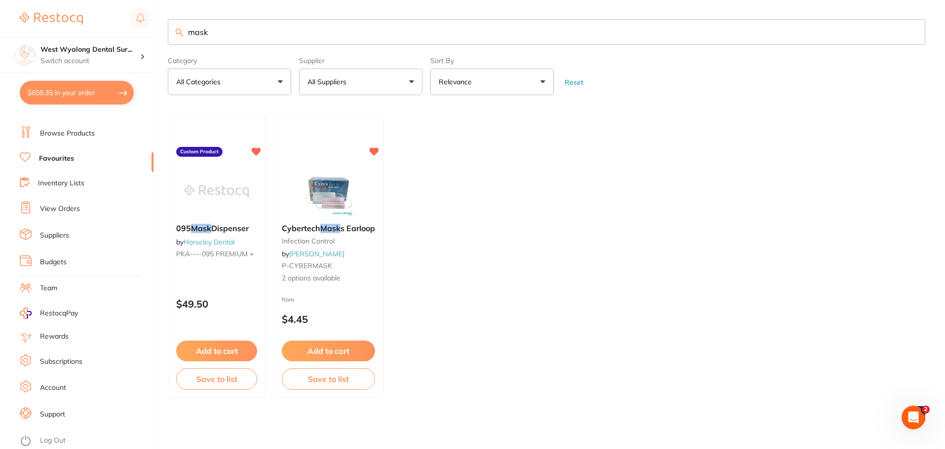
click at [86, 98] on button "$659.35 in your order" at bounding box center [77, 93] width 114 height 24
checkbox input "true"
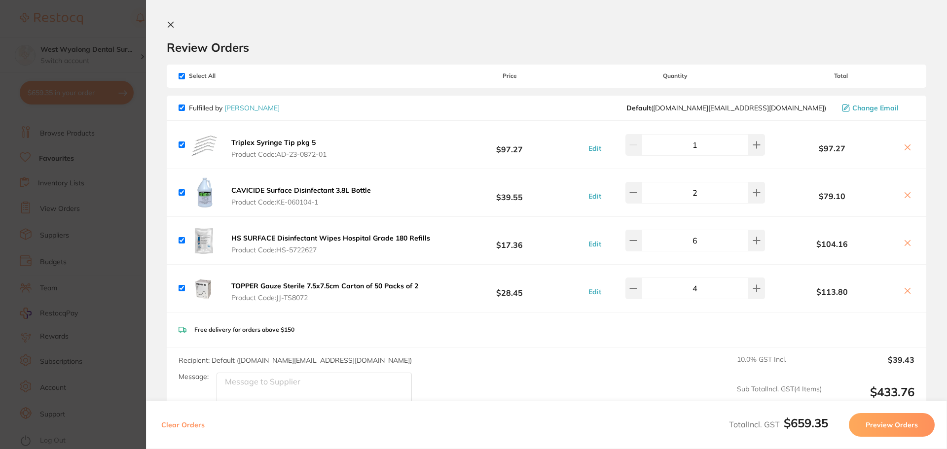
click at [169, 27] on icon at bounding box center [171, 25] width 8 height 8
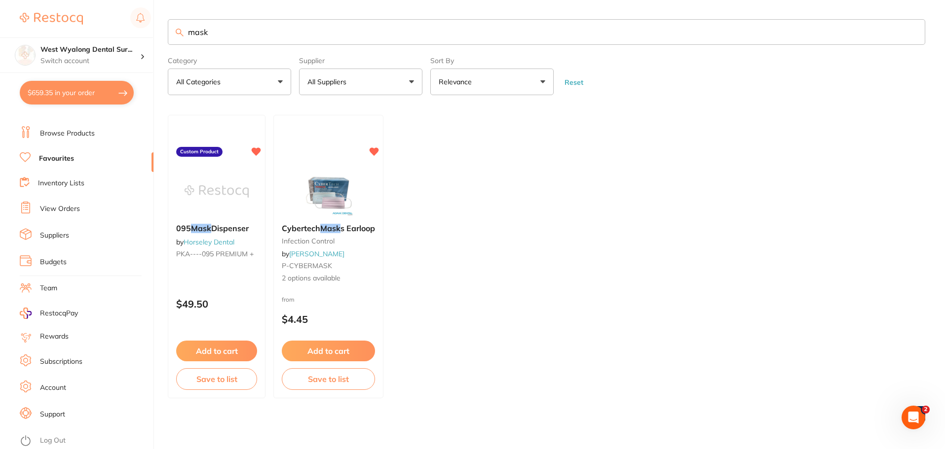
drag, startPoint x: 229, startPoint y: 36, endPoint x: 137, endPoint y: 35, distance: 92.2
click at [137, 35] on div "$659.35 West Wyalong Dental Sur... Switch account West Wyalong Dental Surgery (…" at bounding box center [472, 224] width 945 height 449
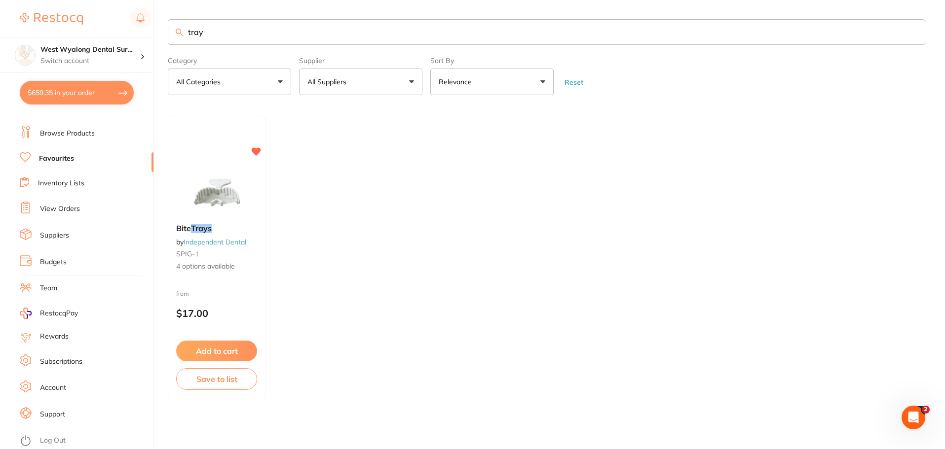
scroll to position [0, 0]
type input "t"
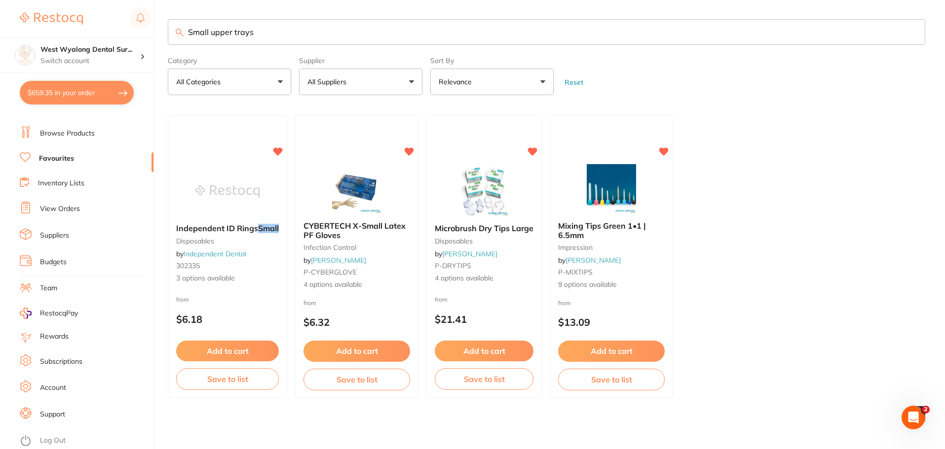
type input "Small upper trays"
click at [73, 128] on ul "Dashboard Browse Products Favourites Inventory Lists View Orders Suppliers Budg…" at bounding box center [87, 270] width 134 height 340
click at [81, 137] on link "Browse Products" at bounding box center [67, 136] width 55 height 10
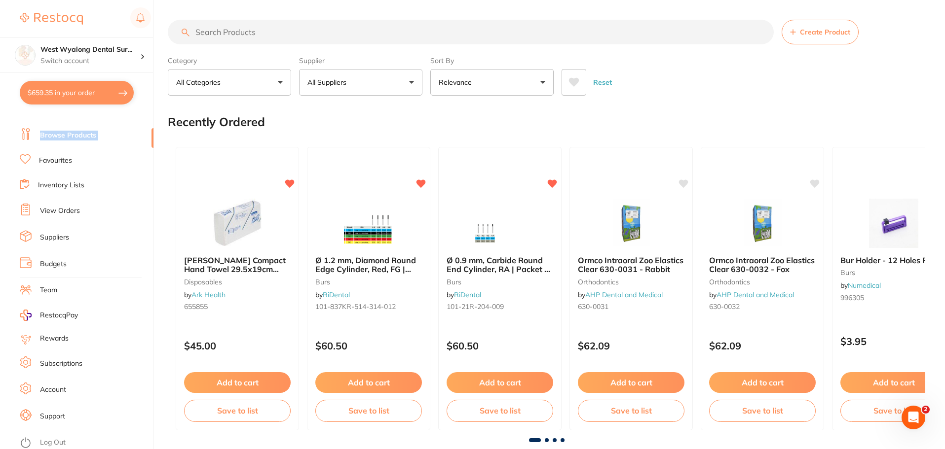
click at [86, 134] on link "Browse Products" at bounding box center [68, 136] width 56 height 10
click at [245, 32] on input "search" at bounding box center [471, 32] width 606 height 25
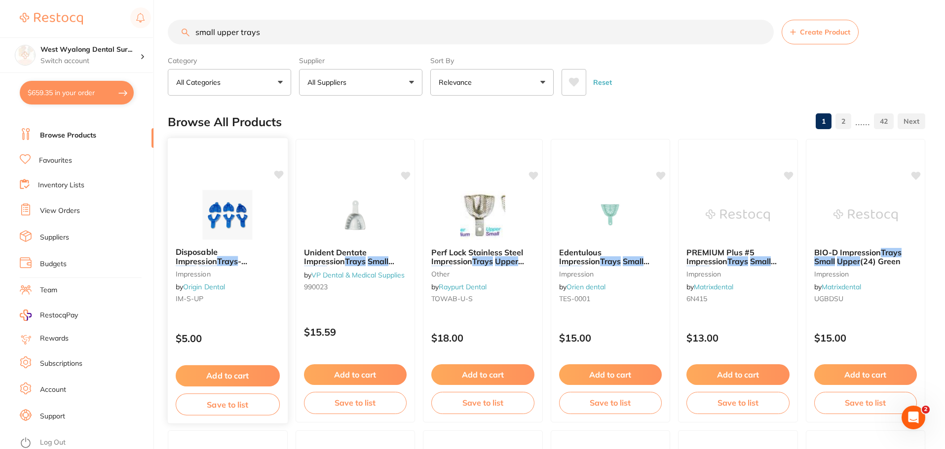
type input "small upper trays"
click at [233, 219] on img at bounding box center [227, 215] width 65 height 50
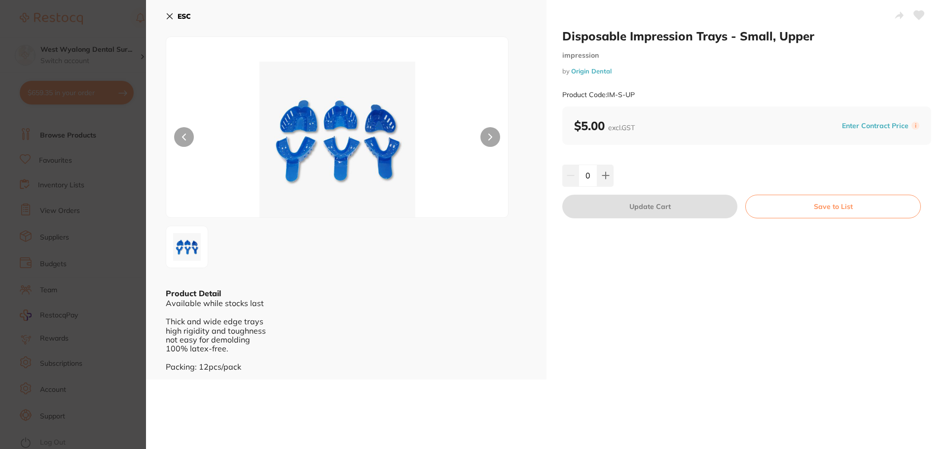
click at [171, 14] on icon at bounding box center [170, 16] width 8 height 8
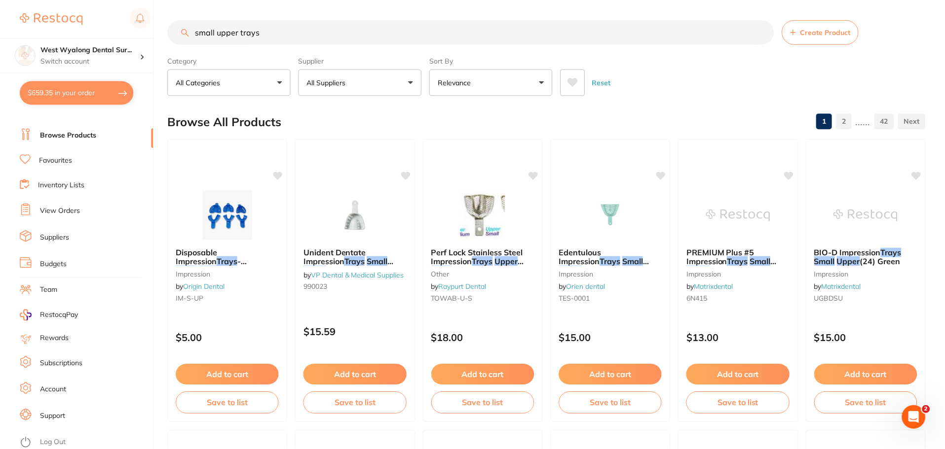
scroll to position [0, 0]
click at [52, 163] on link "Favourites" at bounding box center [55, 161] width 33 height 10
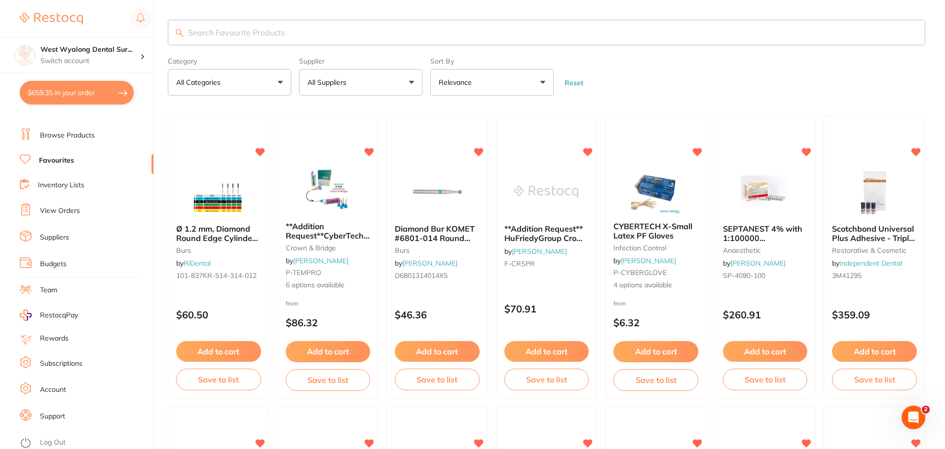
click at [235, 38] on input "search" at bounding box center [546, 33] width 757 height 26
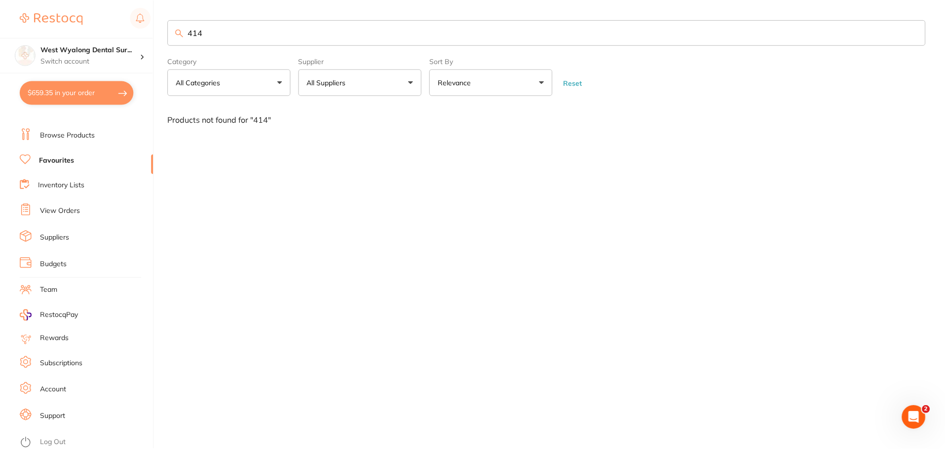
scroll to position [0, 0]
drag, startPoint x: 231, startPoint y: 40, endPoint x: 174, endPoint y: 39, distance: 57.7
click at [174, 39] on input "414" at bounding box center [548, 33] width 760 height 26
type input "lower small"
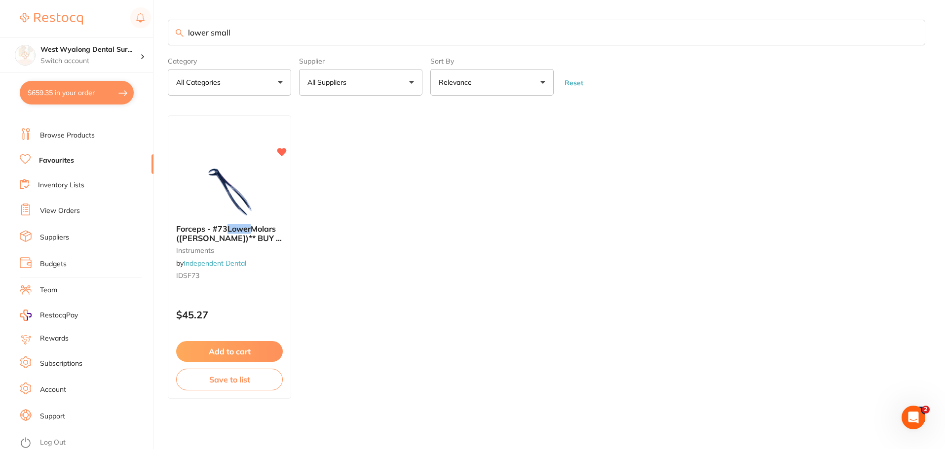
scroll to position [0, 0]
click at [101, 136] on li "Browse Products" at bounding box center [87, 135] width 134 height 15
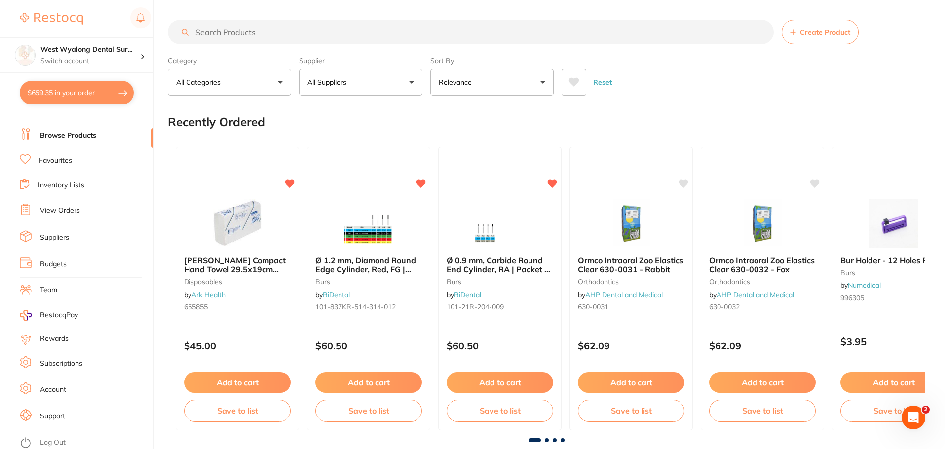
click at [294, 32] on input "search" at bounding box center [471, 32] width 606 height 25
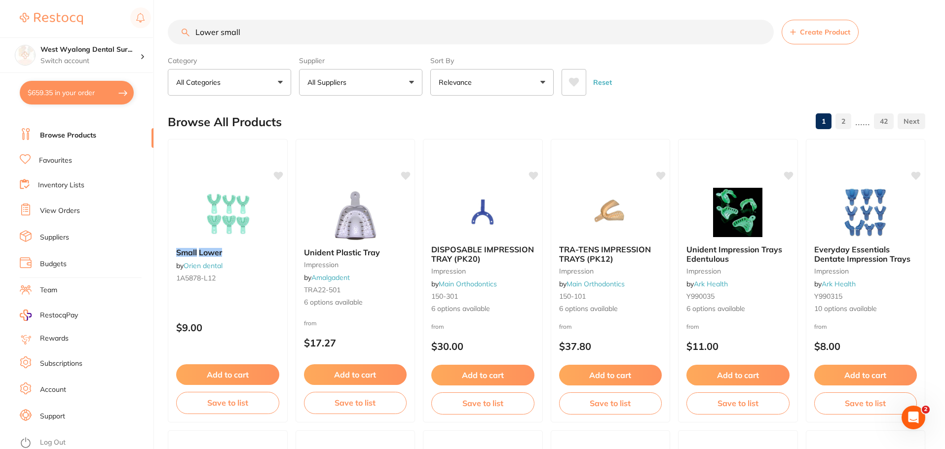
drag, startPoint x: 218, startPoint y: 28, endPoint x: 172, endPoint y: 30, distance: 45.4
click at [172, 30] on input "Lower small" at bounding box center [471, 32] width 606 height 25
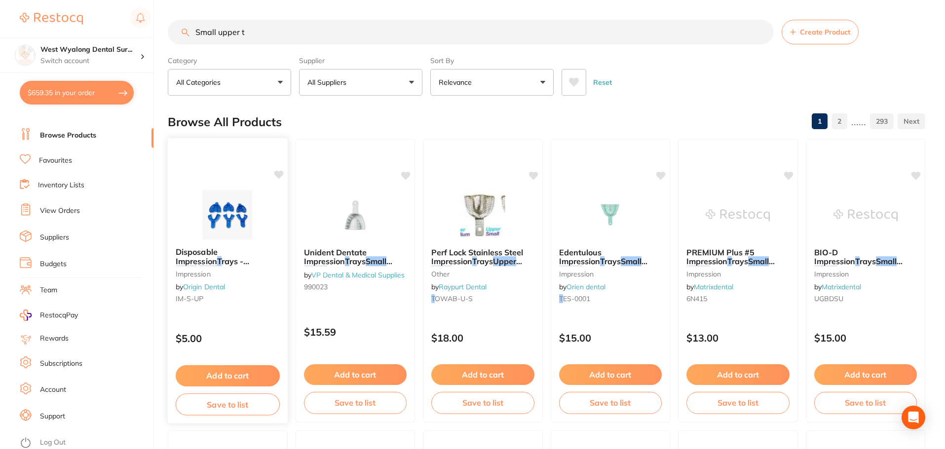
click at [237, 229] on img at bounding box center [227, 215] width 65 height 50
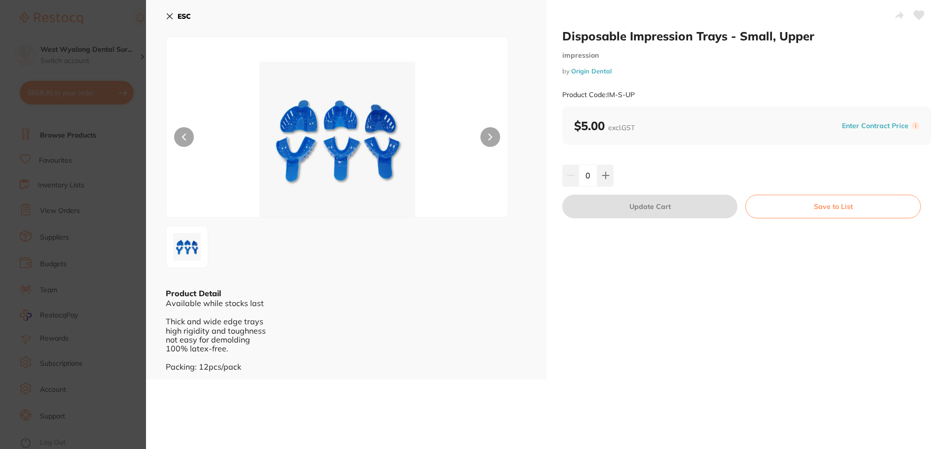
click at [166, 18] on icon at bounding box center [170, 16] width 8 height 8
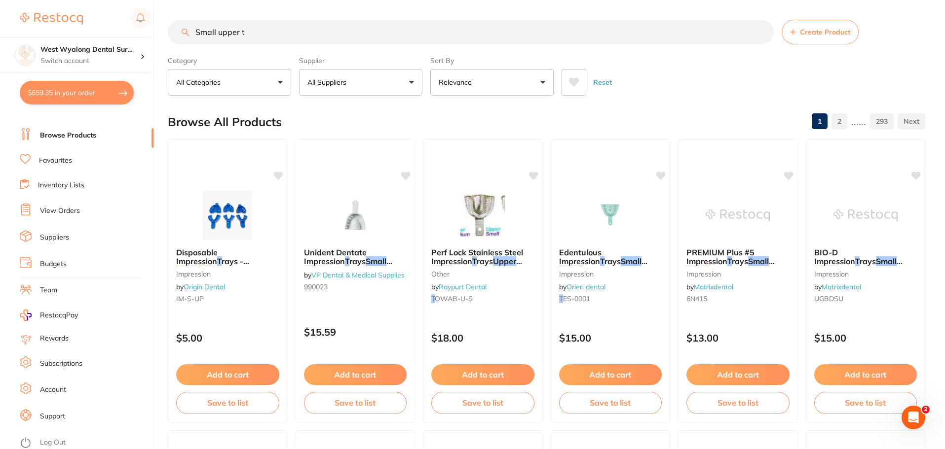
drag, startPoint x: 255, startPoint y: 24, endPoint x: 256, endPoint y: 31, distance: 6.6
click at [255, 28] on input "Small upper t" at bounding box center [471, 32] width 606 height 25
drag, startPoint x: 259, startPoint y: 32, endPoint x: 162, endPoint y: 25, distance: 97.0
click at [163, 25] on div "$659.35 West Wyalong Dental Sur... Switch account West Wyalong Dental Surgery (…" at bounding box center [472, 224] width 945 height 449
type input "Impression trays small"
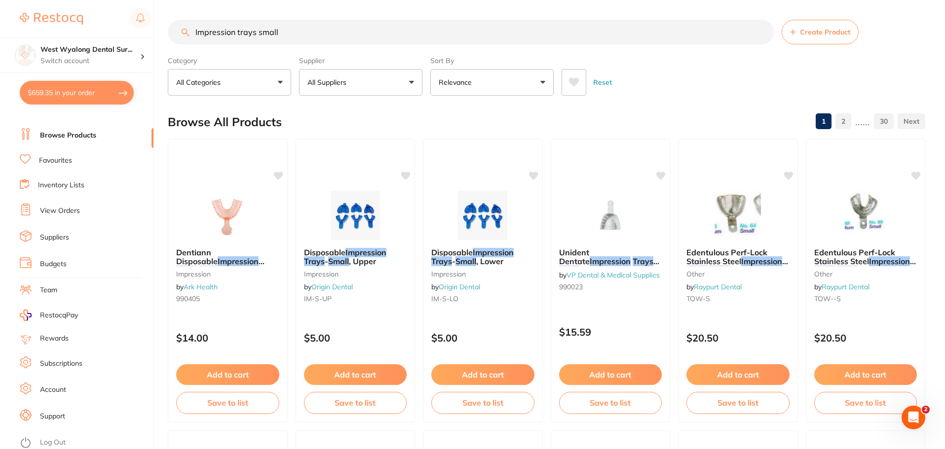
drag, startPoint x: 345, startPoint y: 269, endPoint x: 386, endPoint y: 438, distance: 174.1
click at [345, 269] on div "Disposable Impression Trays - Small , Upper impression by Origin Dental IM-S-UP" at bounding box center [355, 277] width 119 height 74
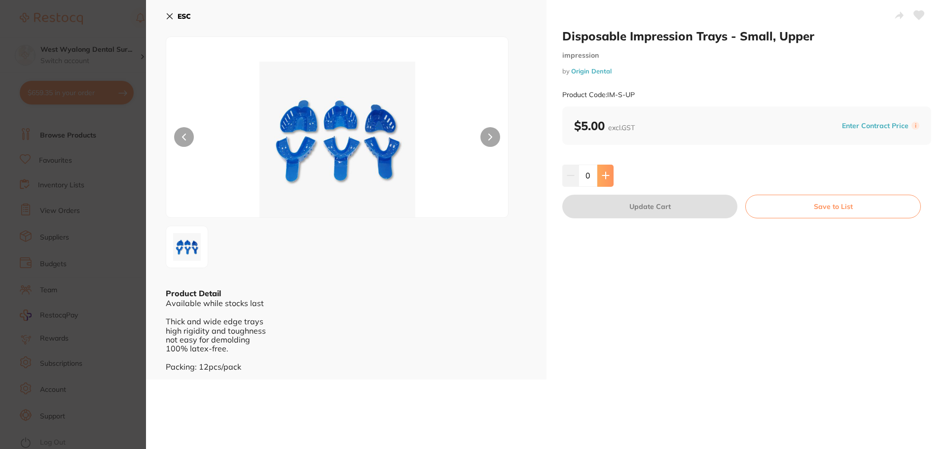
click at [602, 173] on icon at bounding box center [606, 176] width 8 height 8
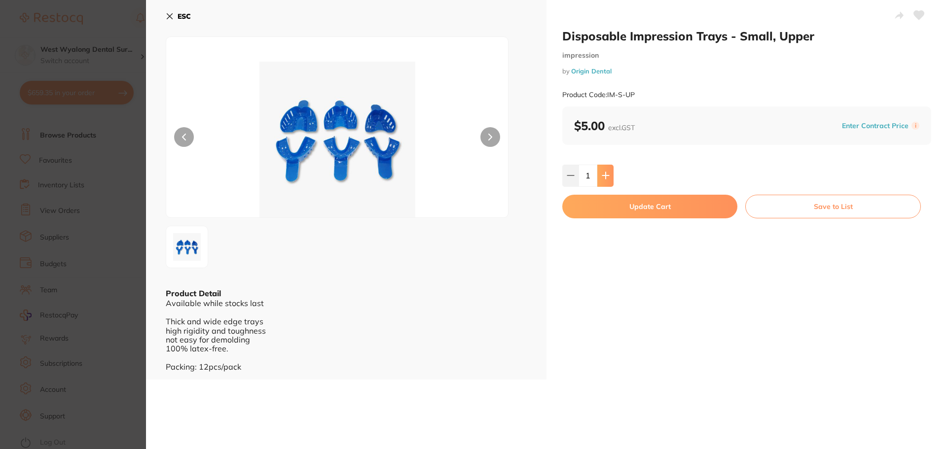
click at [602, 173] on icon at bounding box center [606, 176] width 8 height 8
click at [564, 177] on button at bounding box center [570, 176] width 16 height 22
type input "0"
click at [171, 12] on icon at bounding box center [170, 16] width 8 height 8
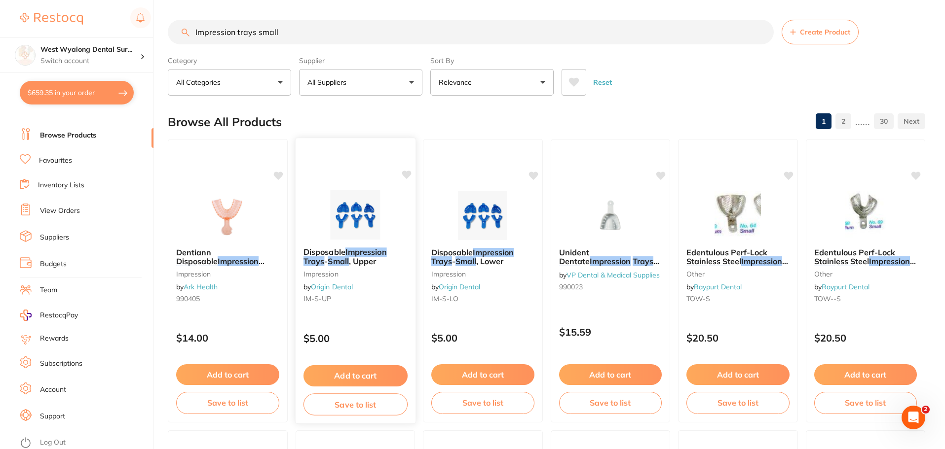
click at [369, 370] on button "Add to cart" at bounding box center [355, 375] width 104 height 21
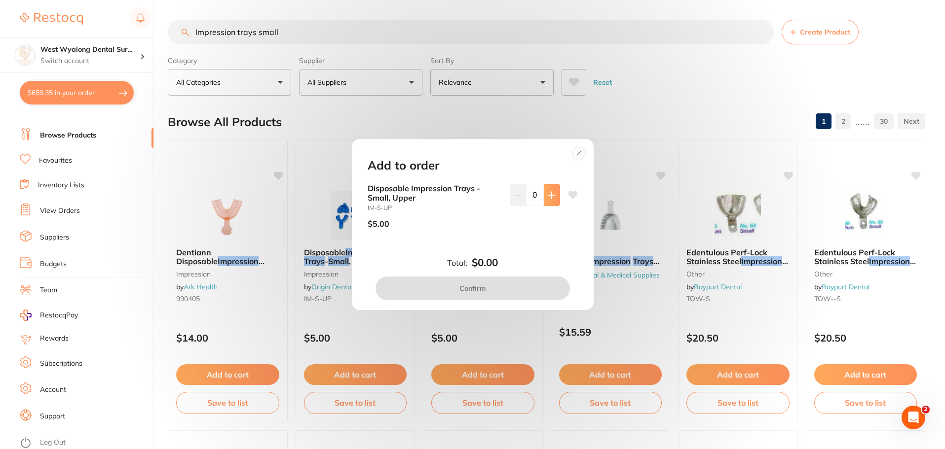
click at [548, 203] on button at bounding box center [552, 195] width 16 height 22
type input "2"
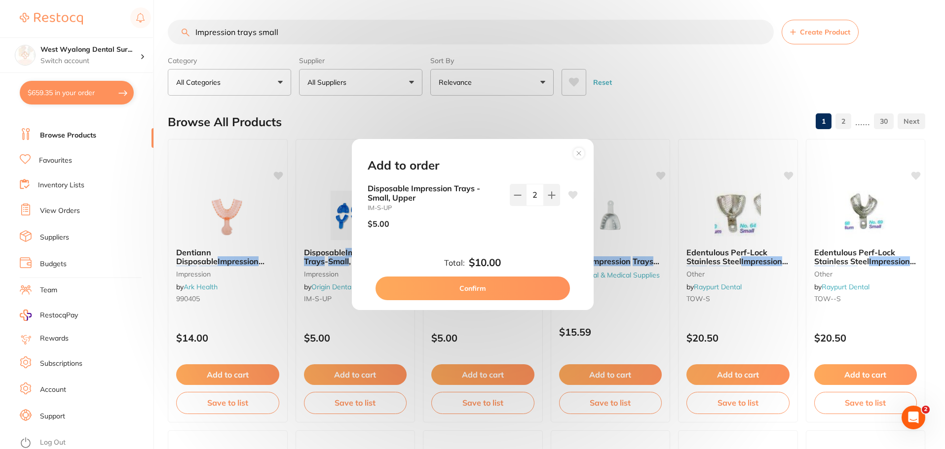
click at [570, 194] on icon at bounding box center [572, 195] width 9 height 8
click at [492, 287] on button "Confirm" at bounding box center [472, 289] width 194 height 24
checkbox input "false"
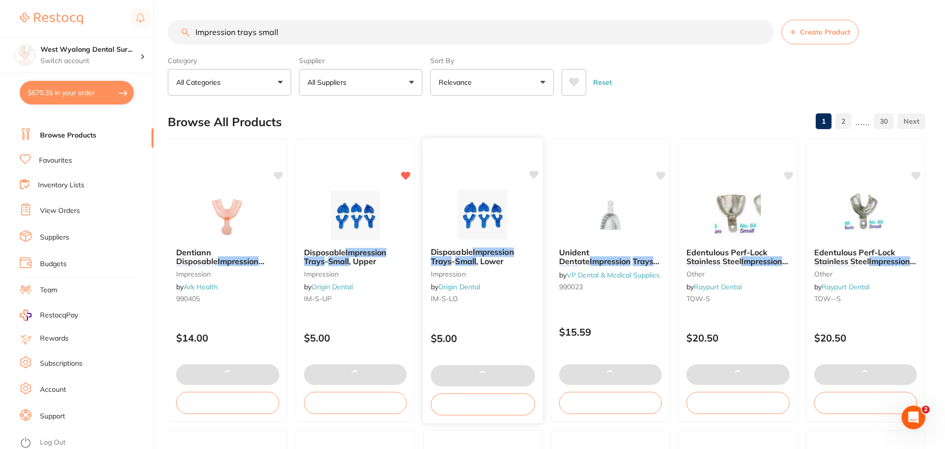
click at [512, 265] on b "Disposable Impression Trays - Small , Lower" at bounding box center [483, 257] width 104 height 18
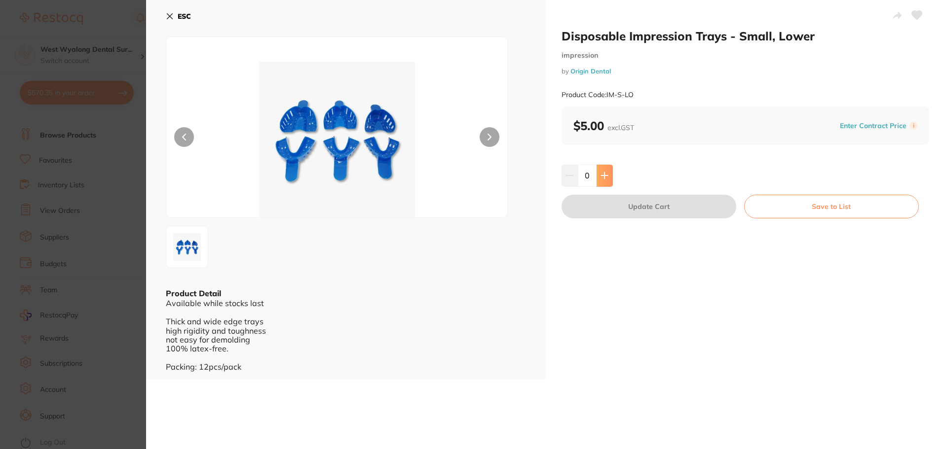
click at [603, 176] on icon at bounding box center [604, 176] width 6 height 6
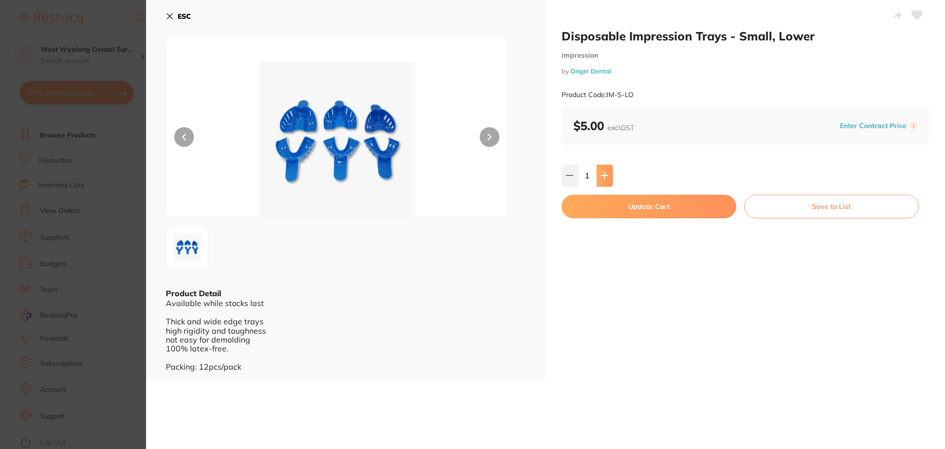
click at [603, 176] on icon at bounding box center [604, 176] width 6 height 6
type input "2"
click at [621, 214] on button "Update Cart" at bounding box center [648, 207] width 175 height 24
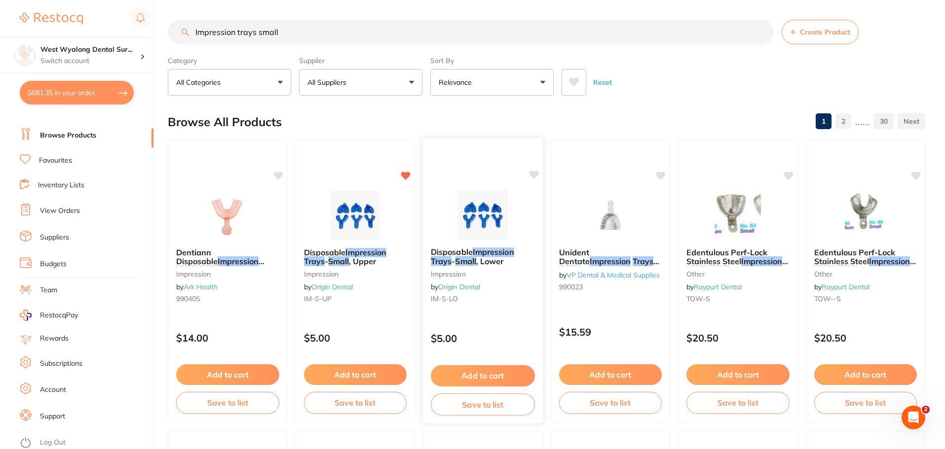
click at [529, 179] on icon at bounding box center [533, 175] width 10 height 10
drag, startPoint x: 329, startPoint y: 26, endPoint x: 114, endPoint y: 45, distance: 215.5
click at [114, 45] on div "$681.35 West Wyalong Dental Sur... Switch account West Wyalong Dental Surgery (…" at bounding box center [472, 224] width 945 height 449
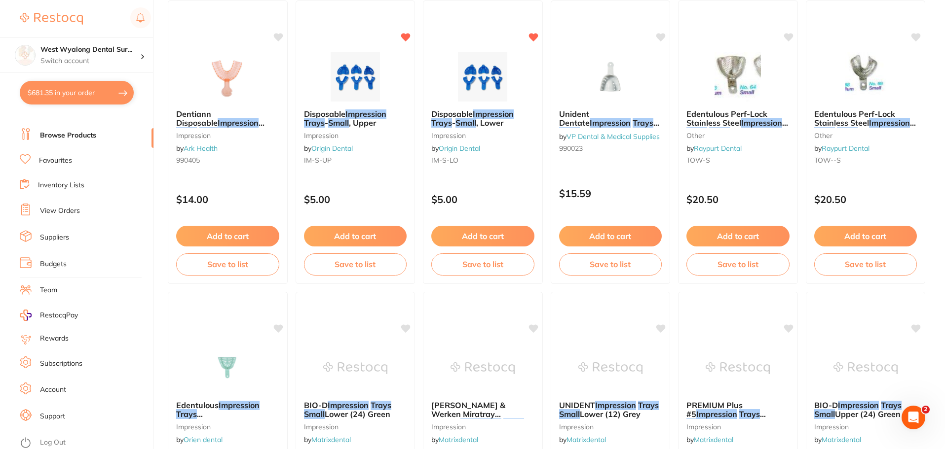
scroll to position [49, 0]
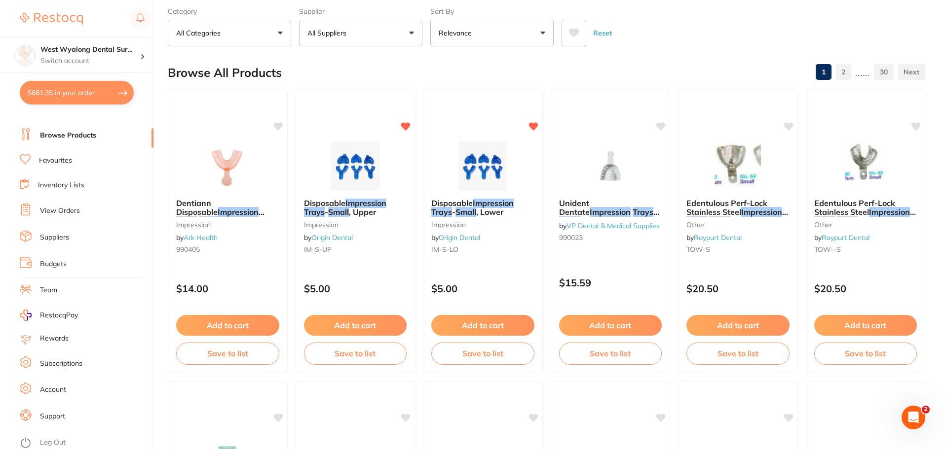
click at [62, 159] on link "Favourites" at bounding box center [55, 161] width 33 height 10
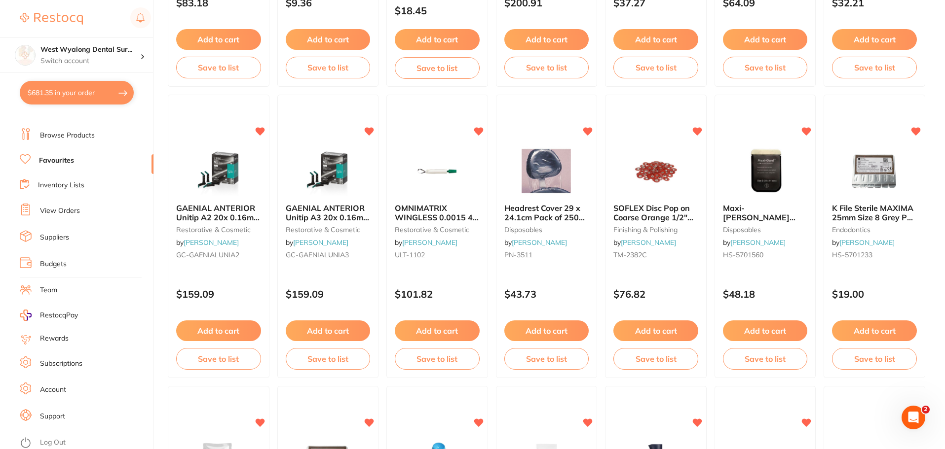
scroll to position [1480, 0]
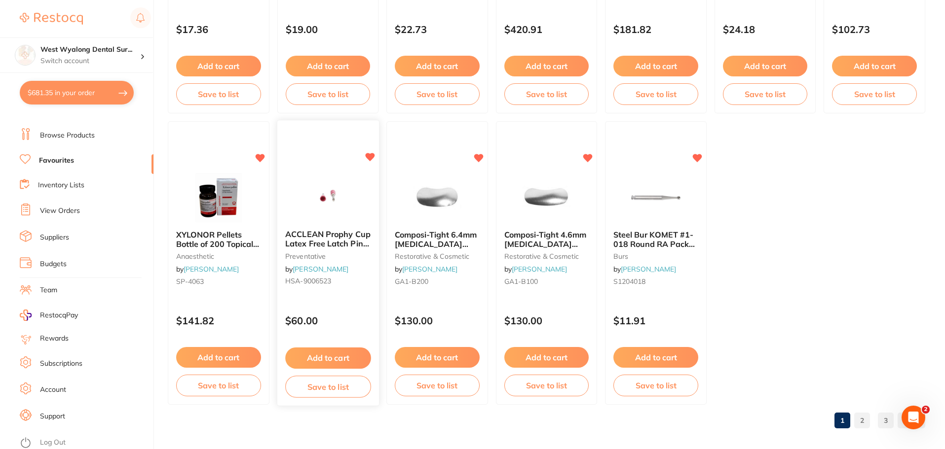
scroll to position [2041, 0]
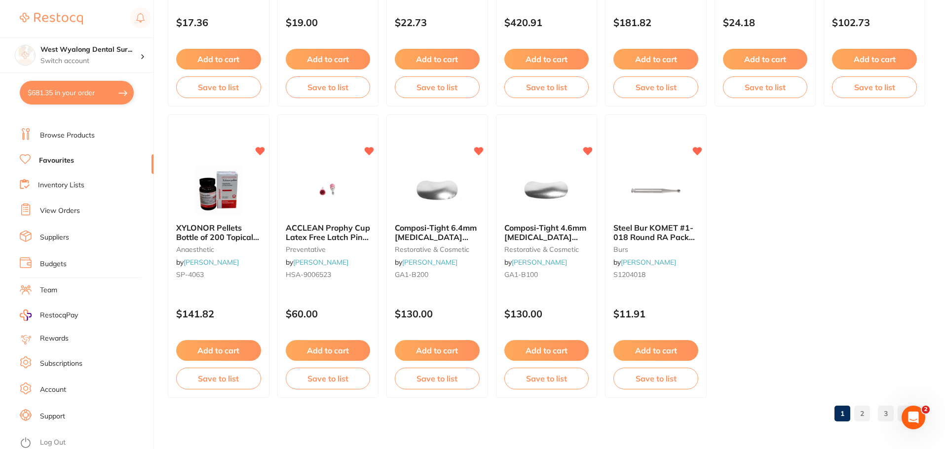
drag, startPoint x: 859, startPoint y: 409, endPoint x: 840, endPoint y: 410, distance: 18.8
click at [859, 409] on link "2" at bounding box center [862, 414] width 16 height 20
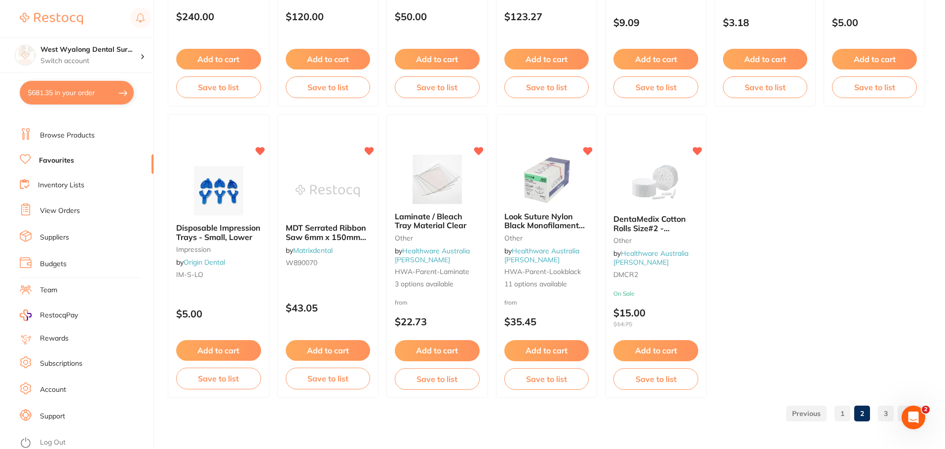
click at [886, 416] on link "3" at bounding box center [885, 414] width 16 height 20
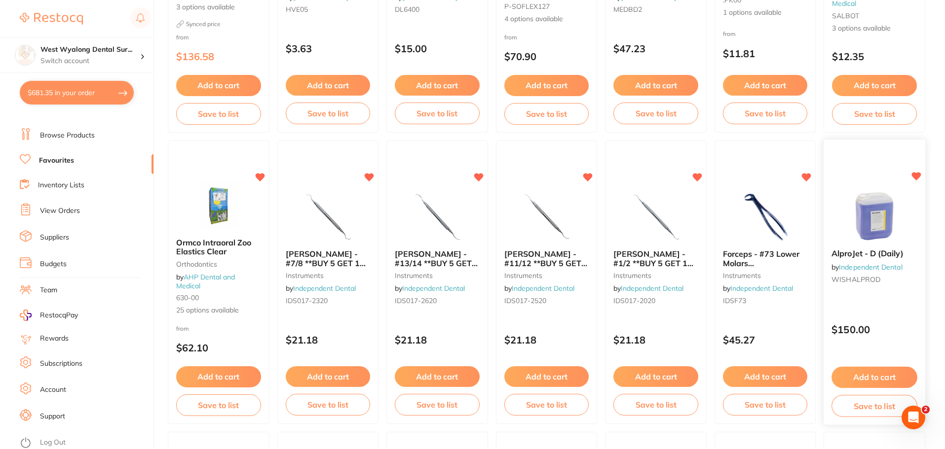
scroll to position [562, 0]
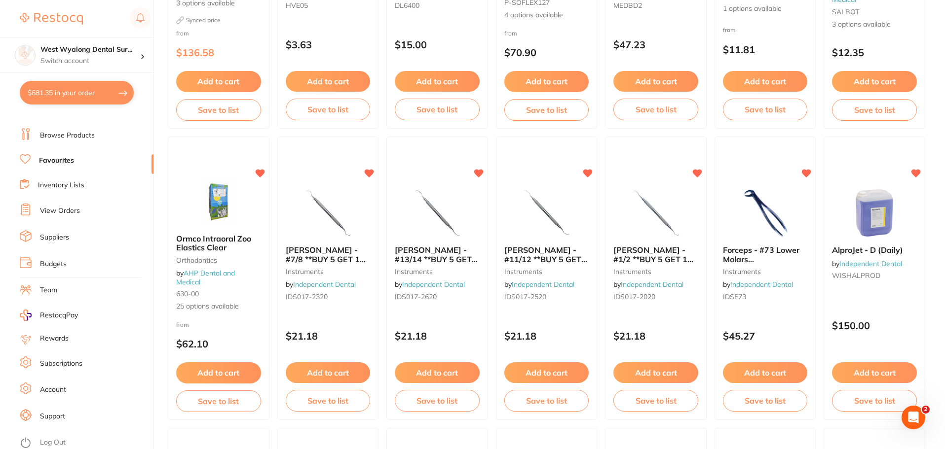
drag, startPoint x: 866, startPoint y: 370, endPoint x: 620, endPoint y: 445, distance: 256.8
click at [866, 371] on button "Add to cart" at bounding box center [874, 373] width 85 height 21
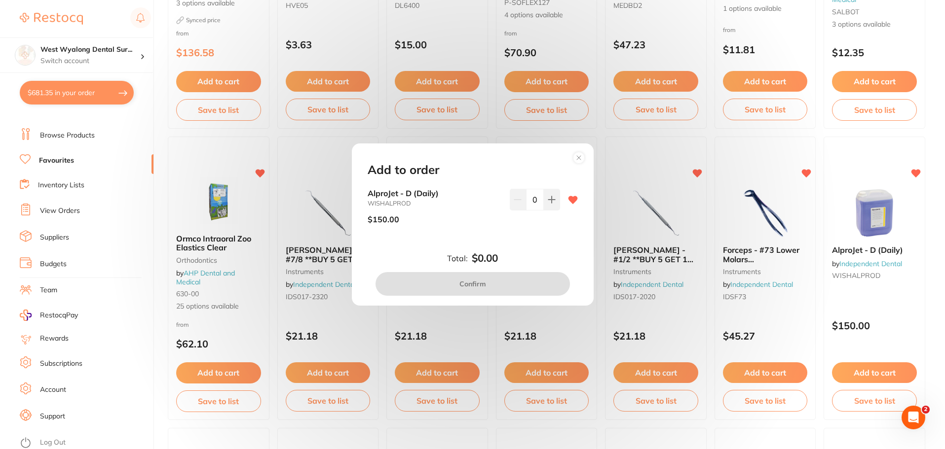
scroll to position [0, 0]
click at [549, 200] on icon at bounding box center [551, 199] width 6 height 6
type input "1"
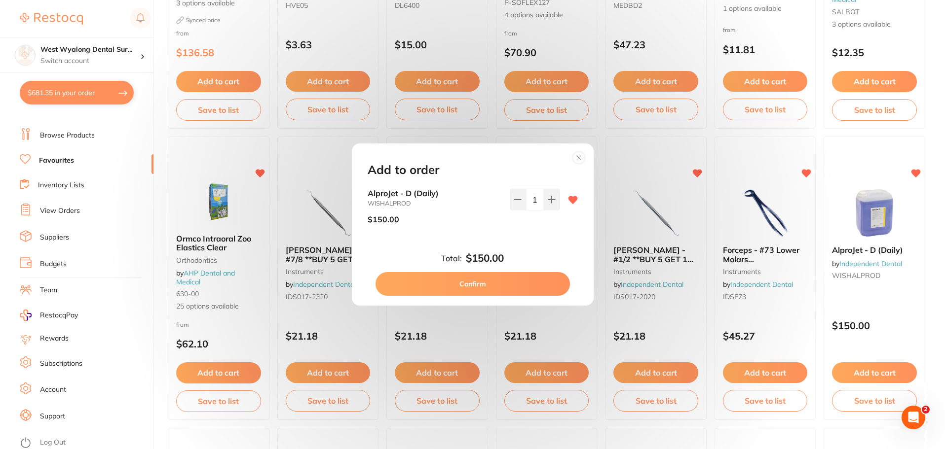
click at [472, 280] on button "Confirm" at bounding box center [472, 284] width 194 height 24
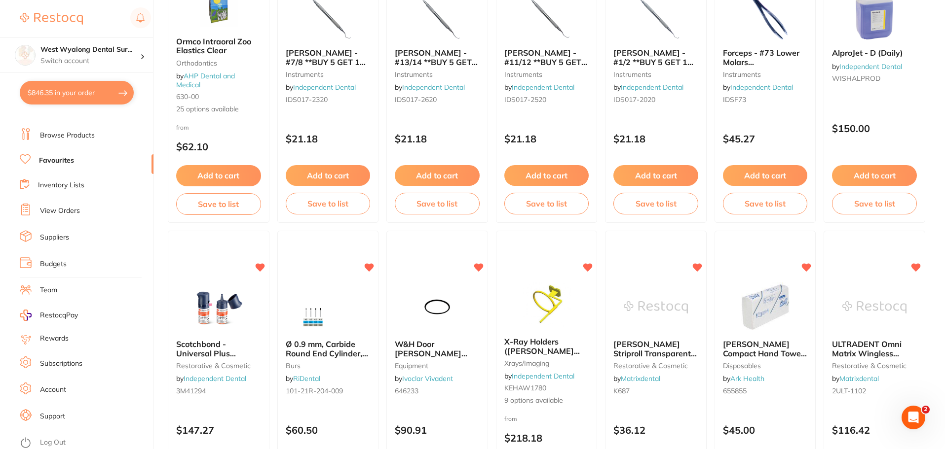
scroll to position [414, 0]
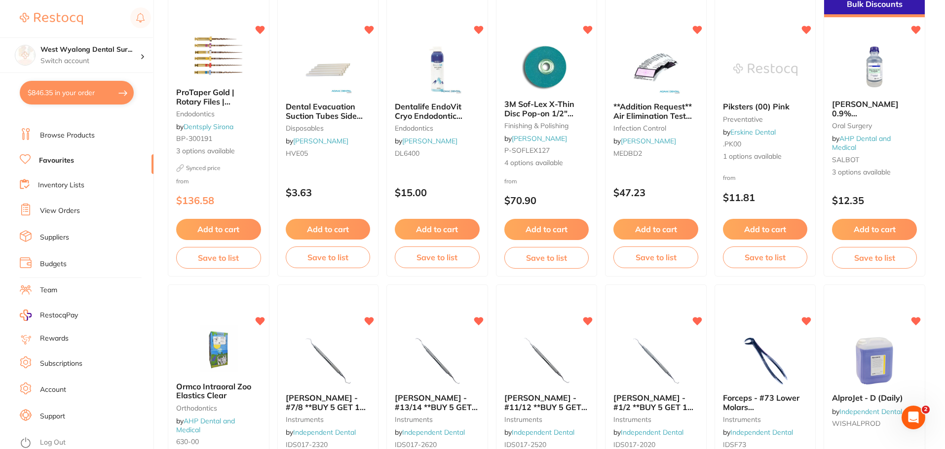
click at [76, 95] on button "$846.35 in your order" at bounding box center [77, 93] width 114 height 24
checkbox input "true"
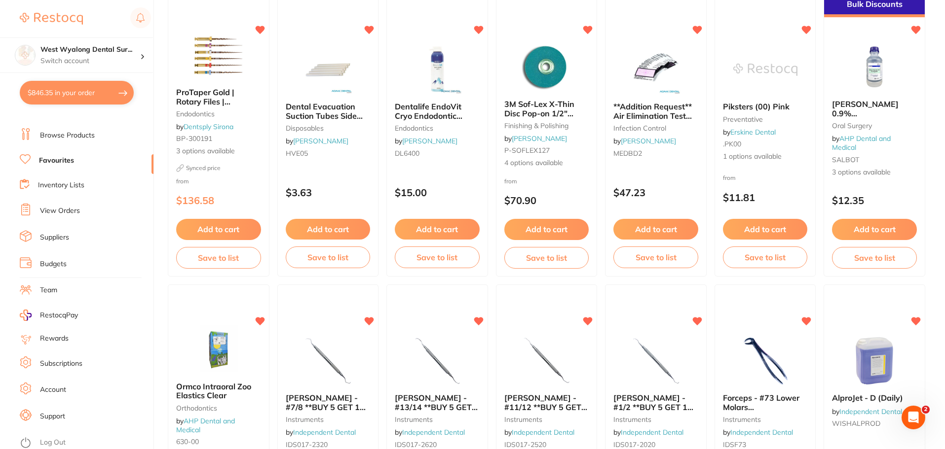
checkbox input "true"
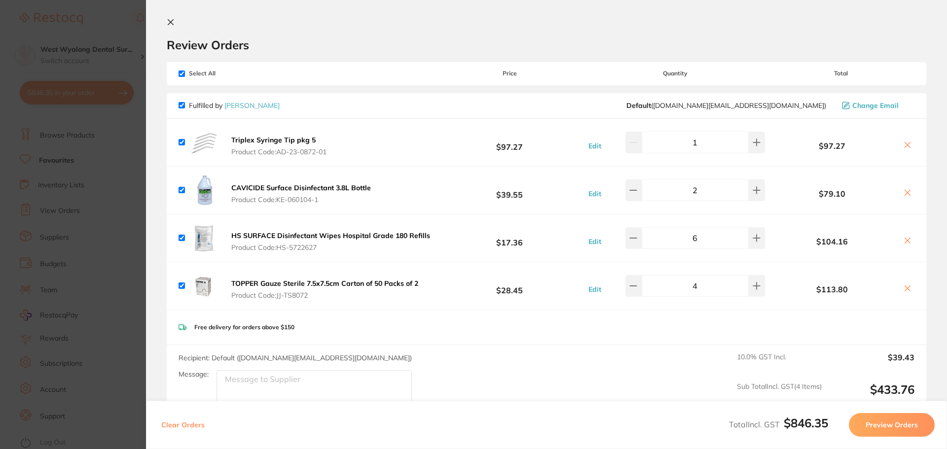
scroll to position [0, 0]
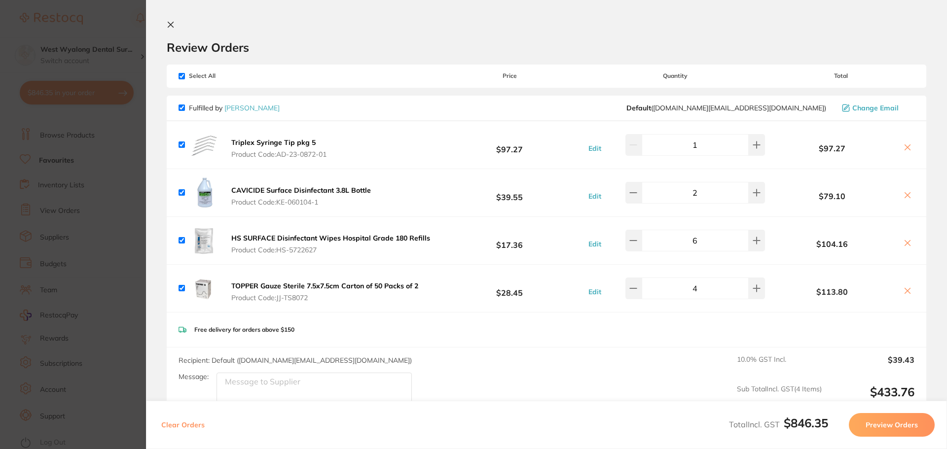
click at [167, 26] on icon at bounding box center [171, 25] width 8 height 8
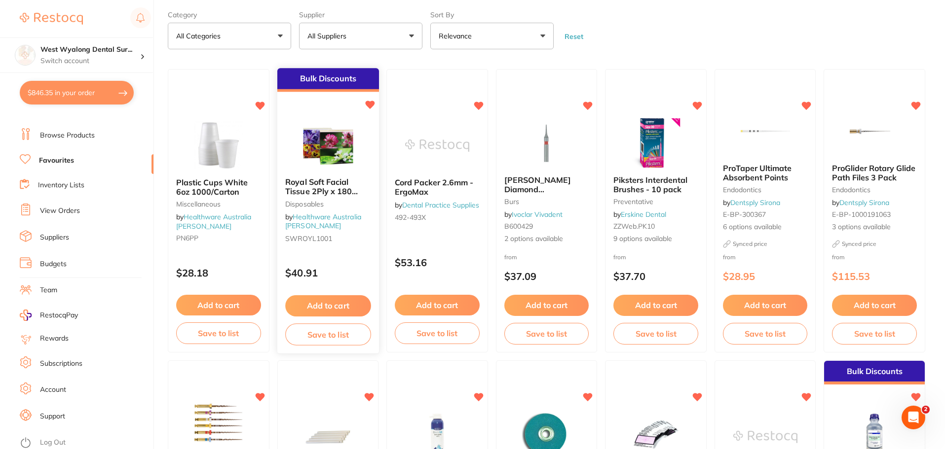
scroll to position [99, 0]
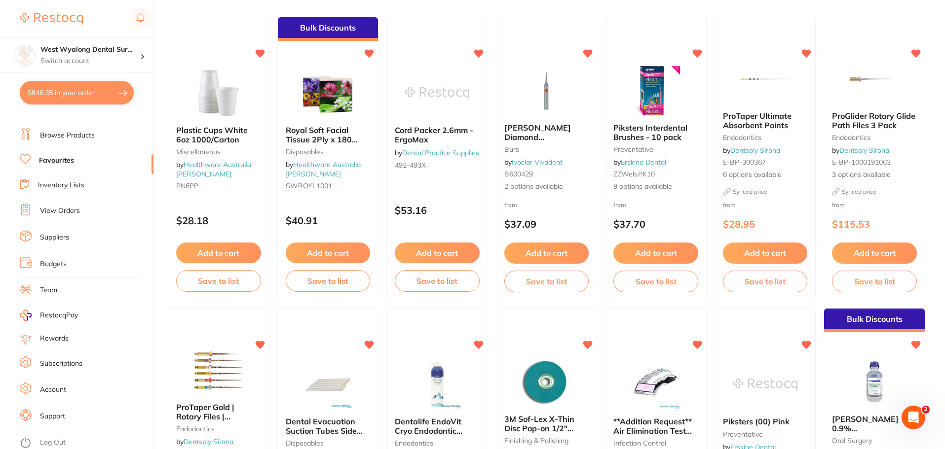
drag, startPoint x: 547, startPoint y: 251, endPoint x: 565, endPoint y: 239, distance: 21.1
click at [547, 251] on button "Add to cart" at bounding box center [546, 253] width 85 height 21
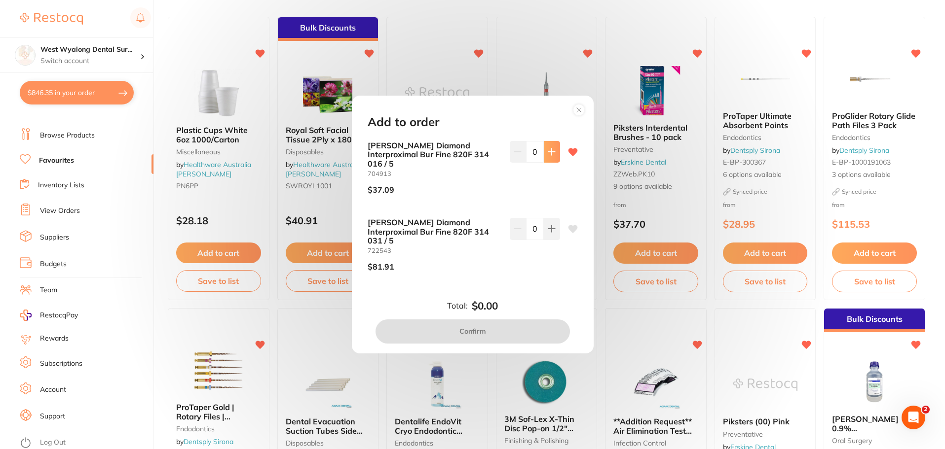
scroll to position [0, 0]
click at [549, 163] on button at bounding box center [552, 152] width 16 height 22
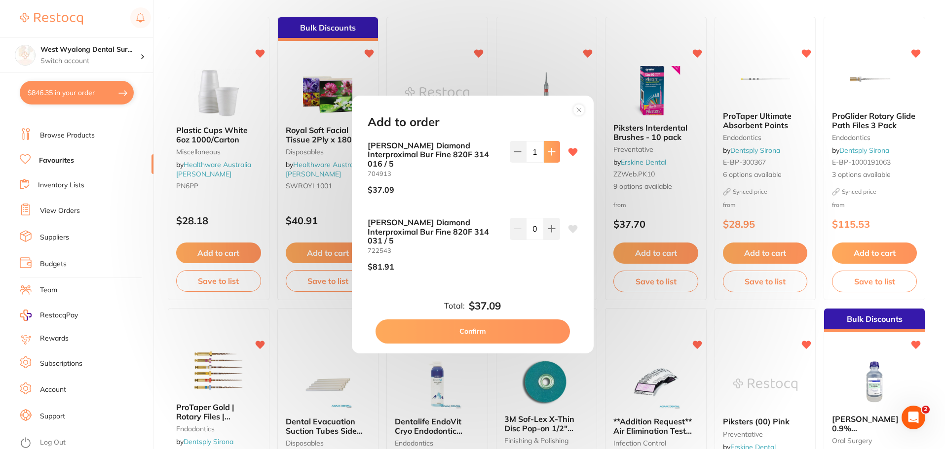
click at [549, 163] on button at bounding box center [552, 152] width 16 height 22
type input "5"
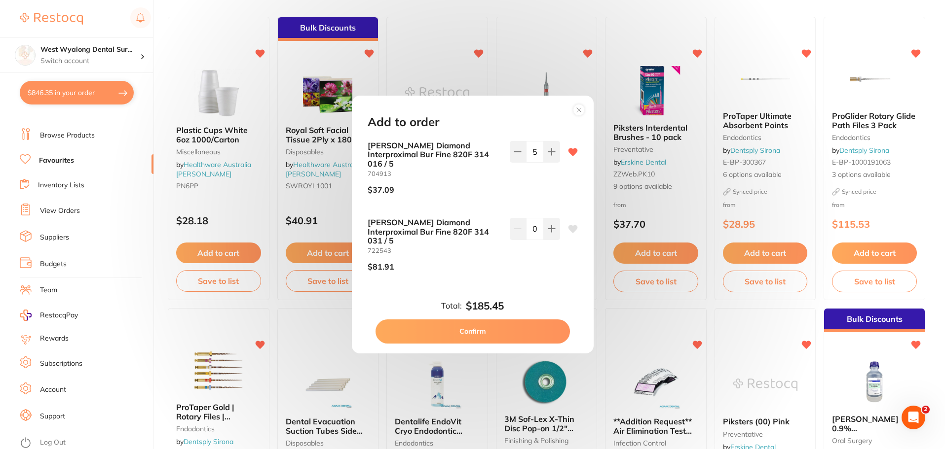
click at [579, 118] on icon at bounding box center [579, 110] width 16 height 16
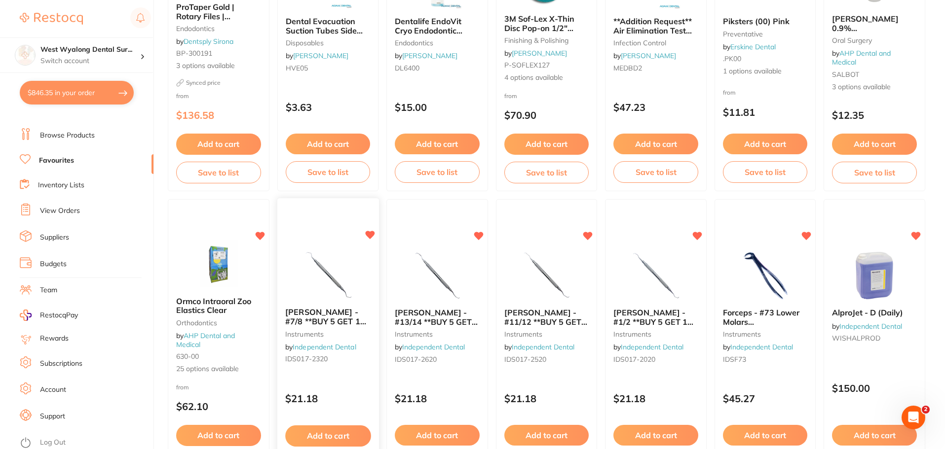
scroll to position [493, 0]
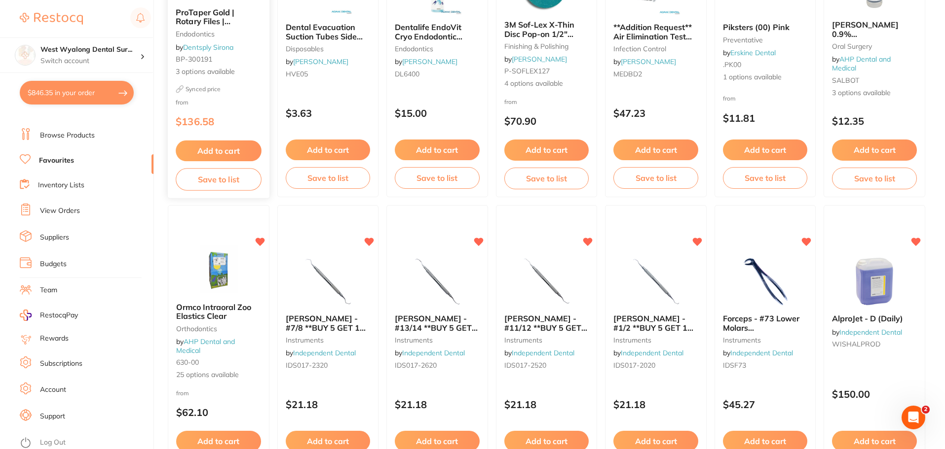
click at [219, 145] on button "Add to cart" at bounding box center [218, 151] width 85 height 21
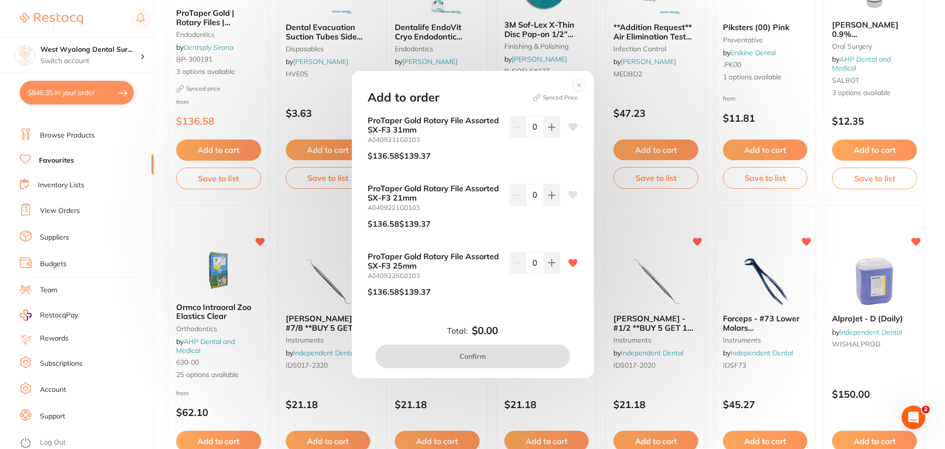
scroll to position [0, 0]
click at [547, 260] on icon at bounding box center [551, 263] width 8 height 8
type input "1"
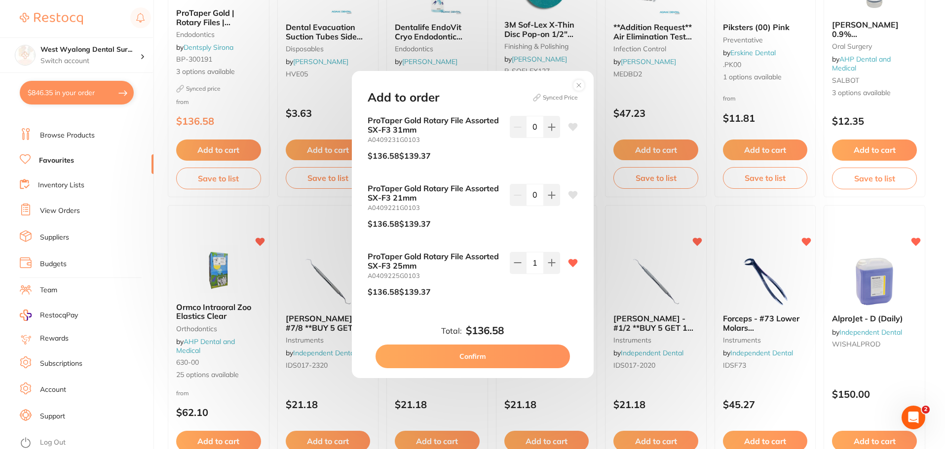
click at [476, 361] on button "Confirm" at bounding box center [472, 357] width 194 height 24
checkbox input "false"
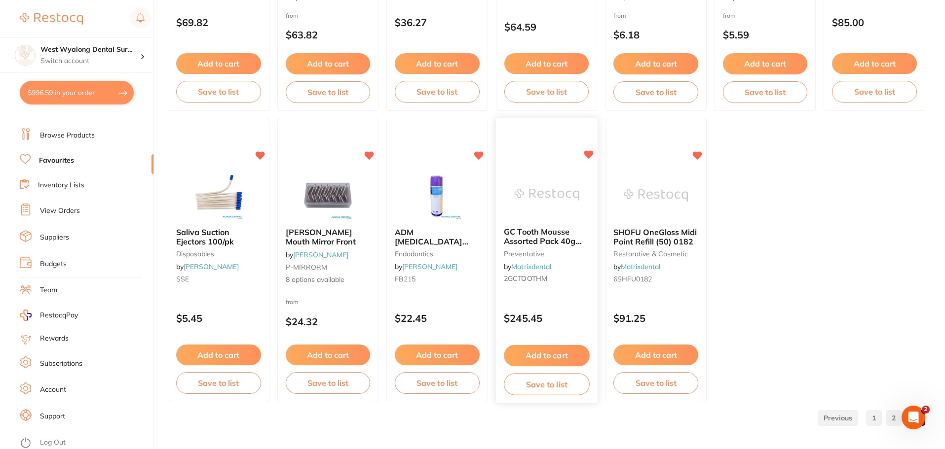
scroll to position [2041, 0]
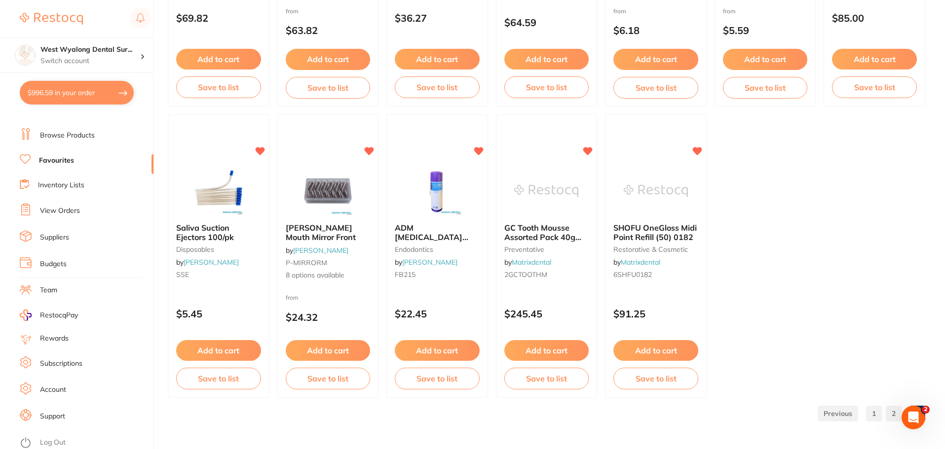
click at [883, 418] on ul "1 2 3" at bounding box center [868, 414] width 111 height 16
click at [875, 414] on link "1" at bounding box center [874, 414] width 16 height 20
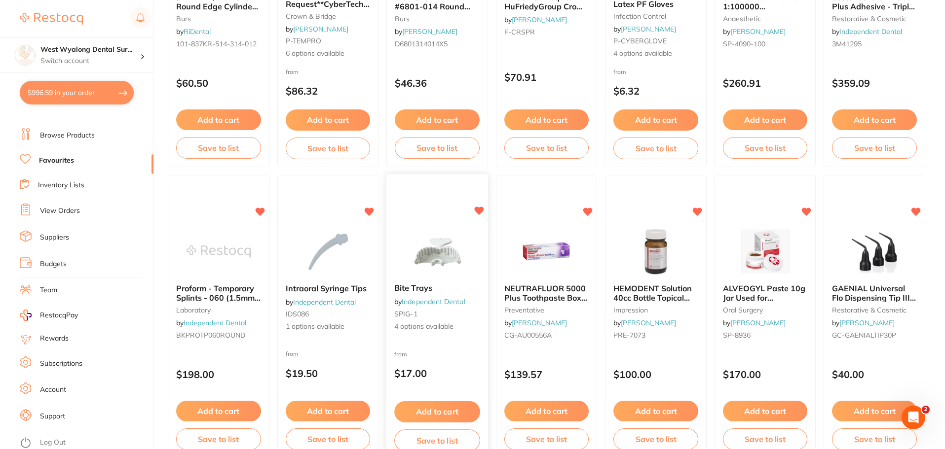
scroll to position [167, 0]
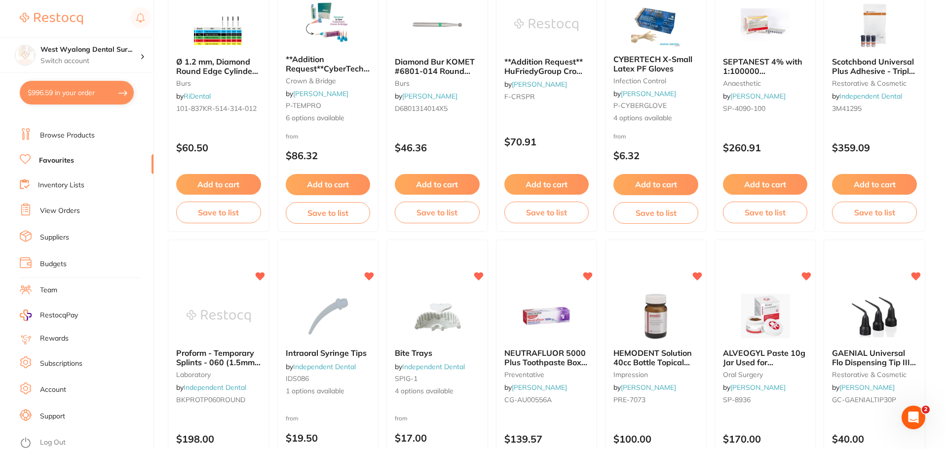
click at [66, 136] on link "Browse Products" at bounding box center [67, 136] width 55 height 10
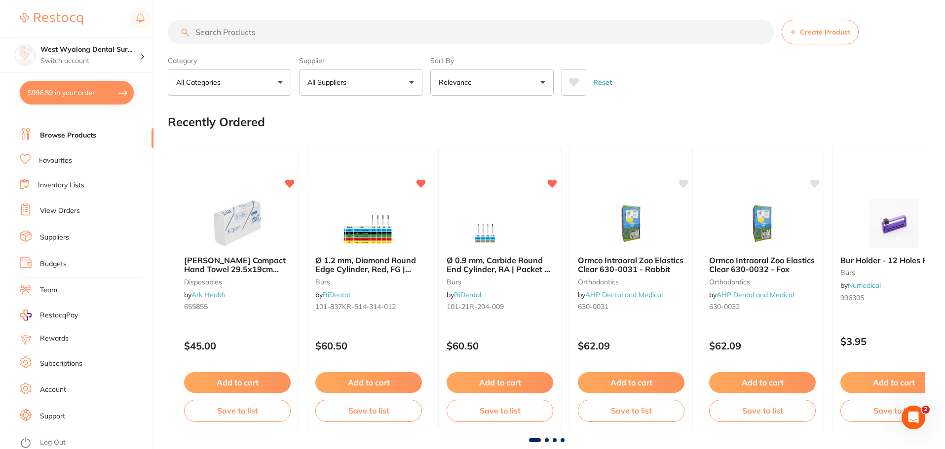
click at [254, 38] on input "search" at bounding box center [471, 32] width 606 height 25
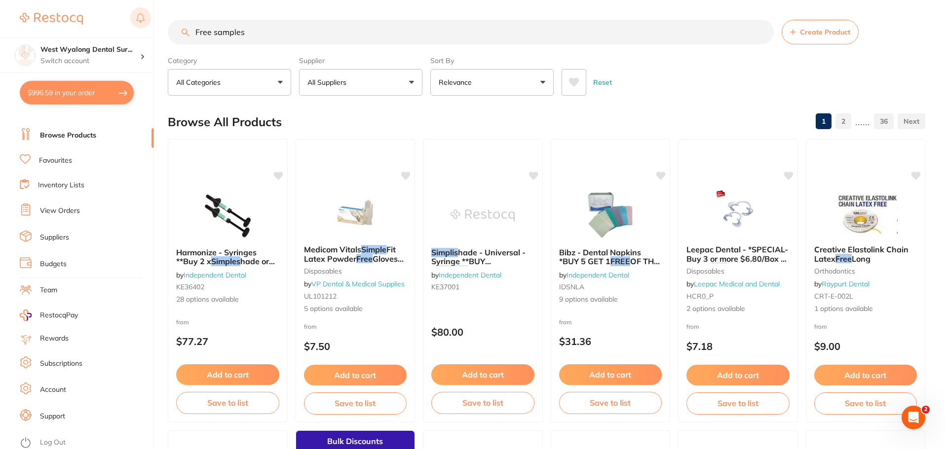
drag, startPoint x: 277, startPoint y: 35, endPoint x: 146, endPoint y: 24, distance: 130.7
click at [146, 24] on div "$996.59 West Wyalong Dental Sur... Switch account West Wyalong Dental Surgery (…" at bounding box center [472, 224] width 945 height 449
type input "samples"
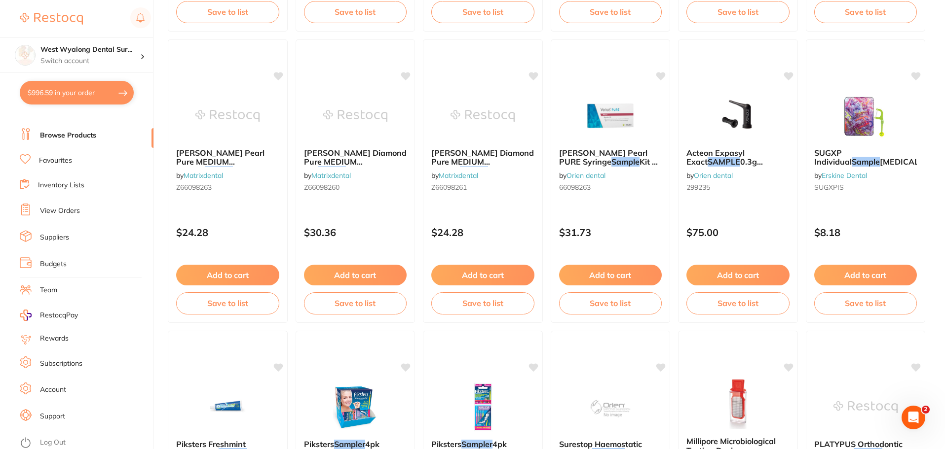
scroll to position [740, 0]
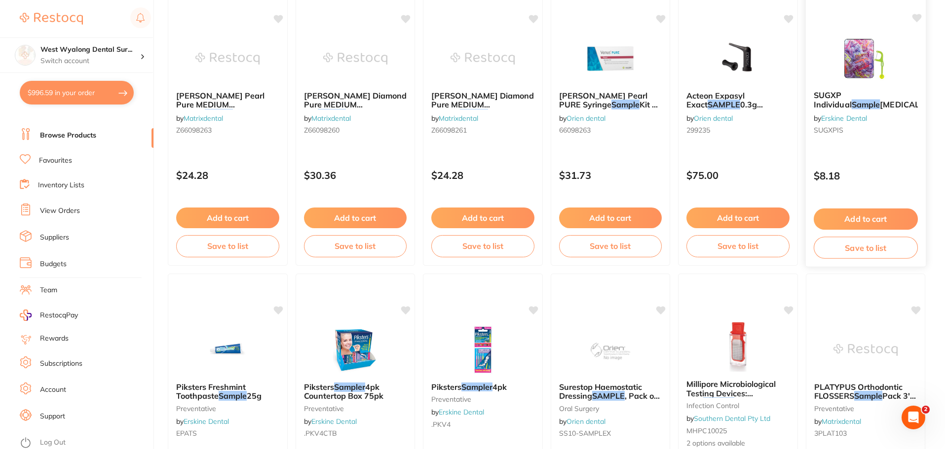
click at [879, 100] on span "Fluoro" at bounding box center [913, 105] width 68 height 10
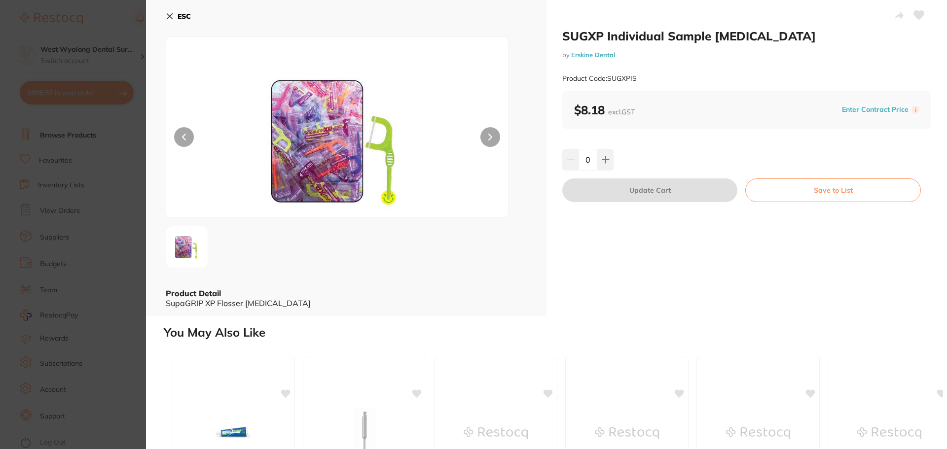
click at [168, 17] on icon at bounding box center [170, 16] width 8 height 8
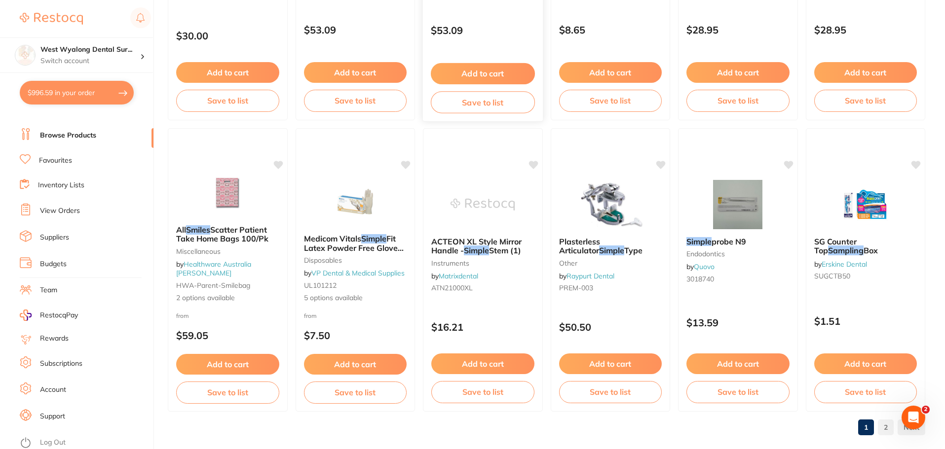
scroll to position [2357, 0]
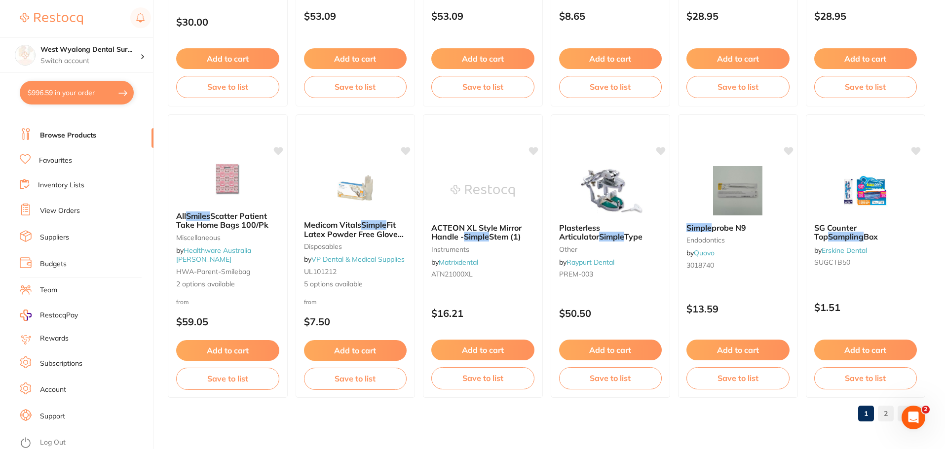
drag, startPoint x: 885, startPoint y: 415, endPoint x: 851, endPoint y: 414, distance: 34.0
click at [885, 415] on link "2" at bounding box center [885, 414] width 16 height 20
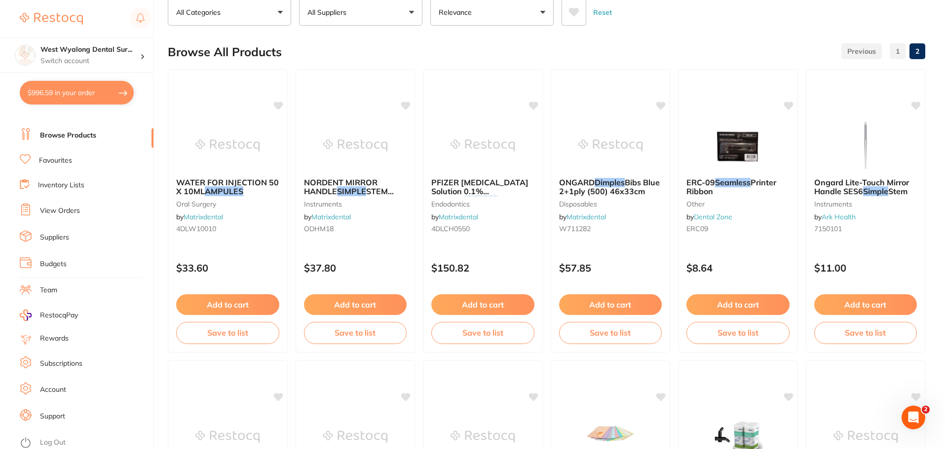
scroll to position [0, 0]
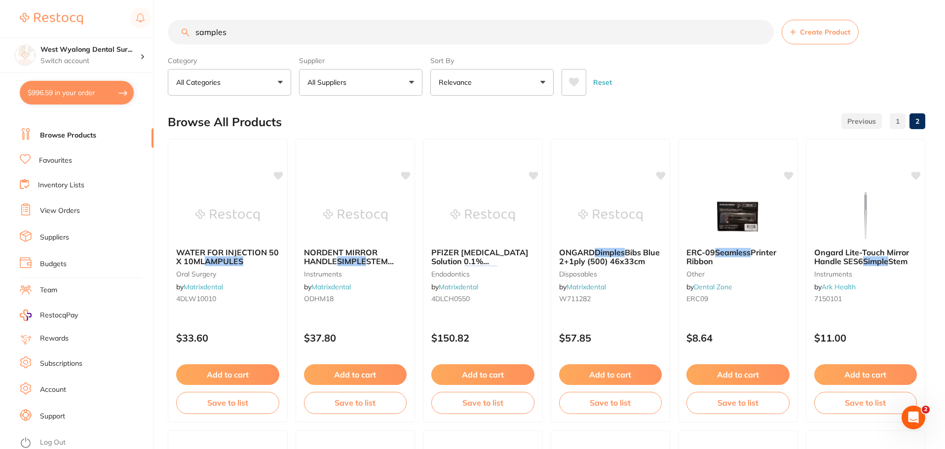
click at [52, 160] on link "Favourites" at bounding box center [55, 161] width 33 height 10
